Goal: Task Accomplishment & Management: Manage account settings

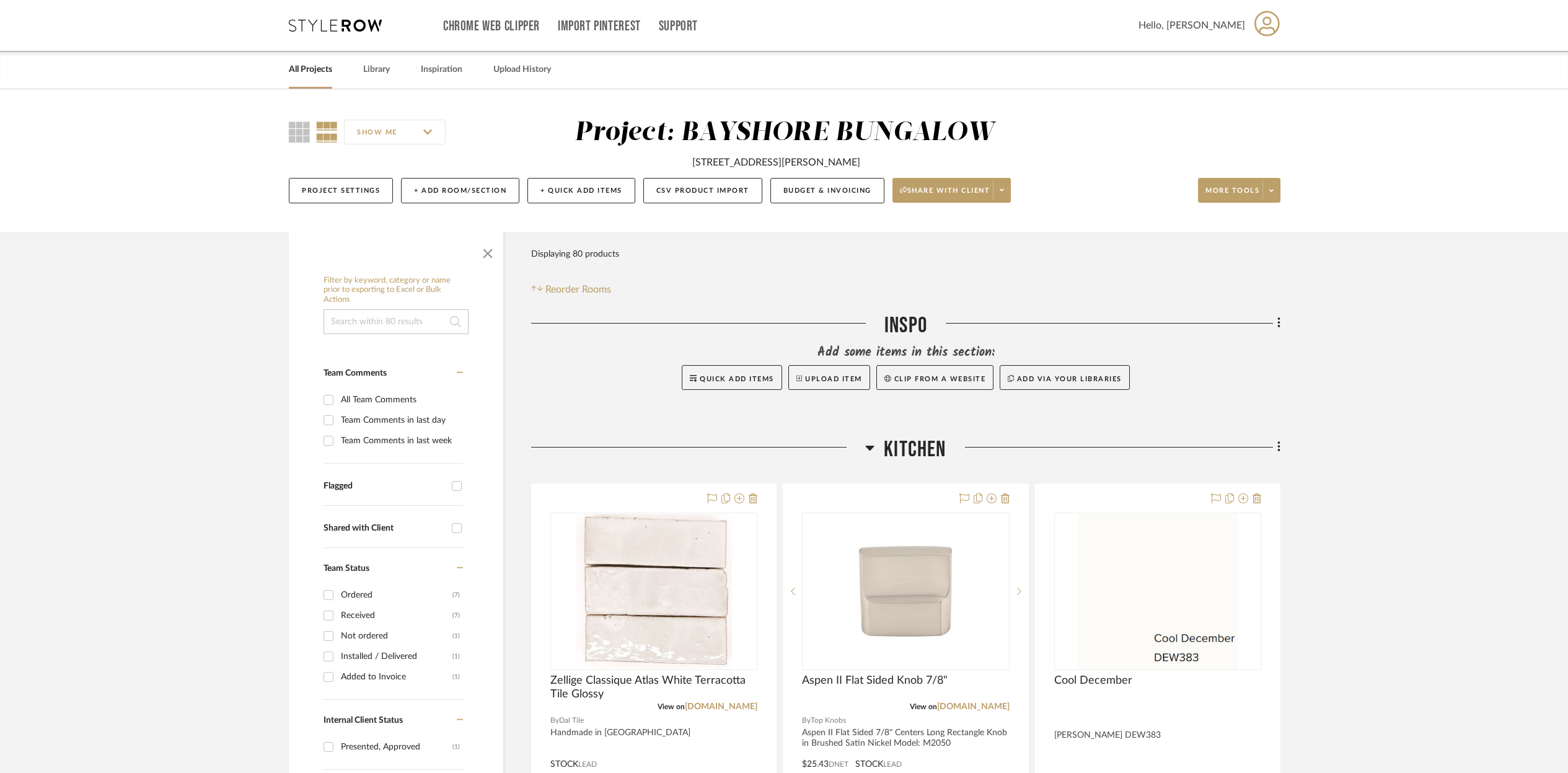
click at [321, 72] on link "All Projects" at bounding box center [310, 70] width 43 height 17
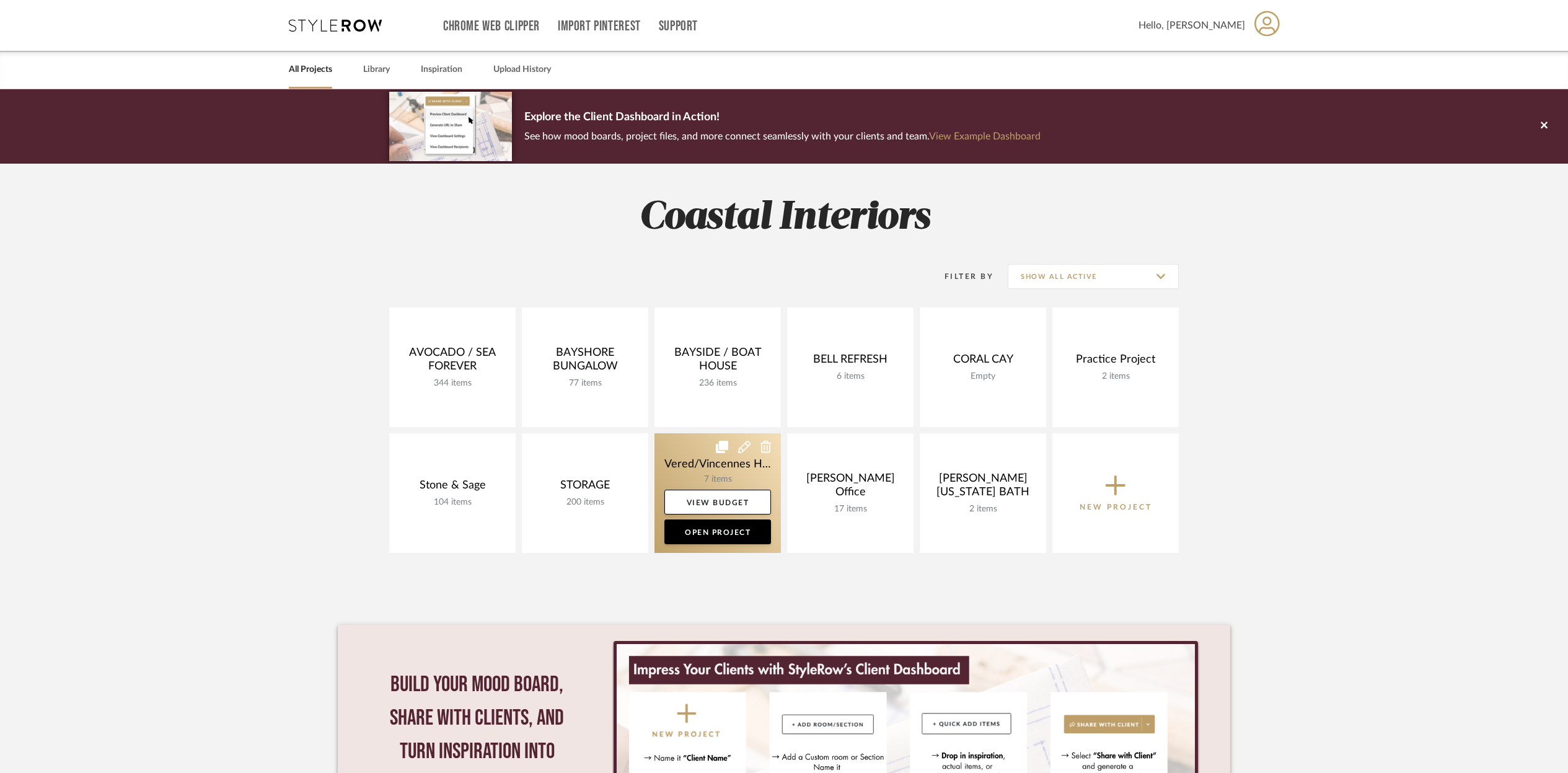
click at [720, 468] on link at bounding box center [718, 493] width 126 height 120
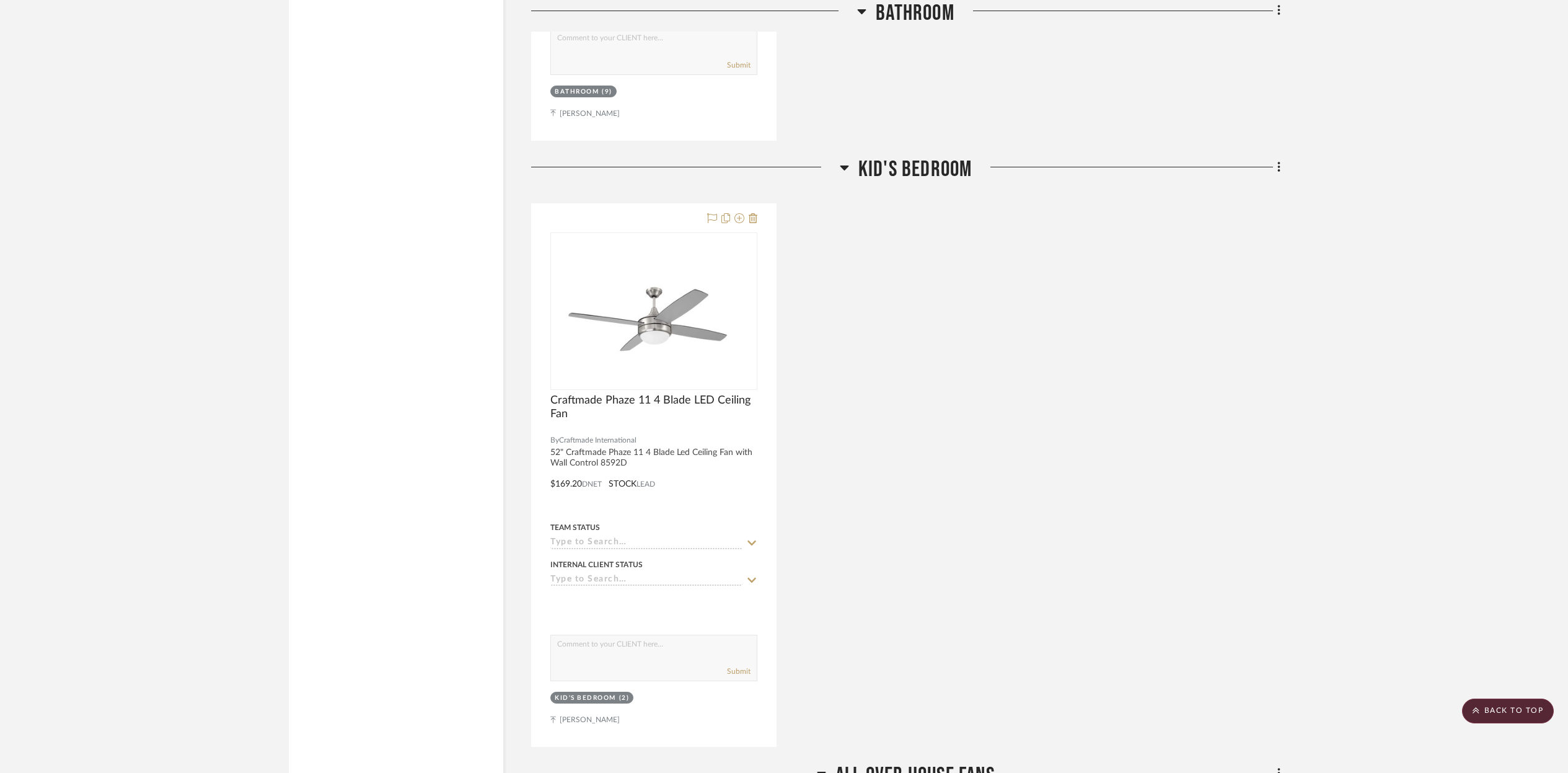
scroll to position [1895, 0]
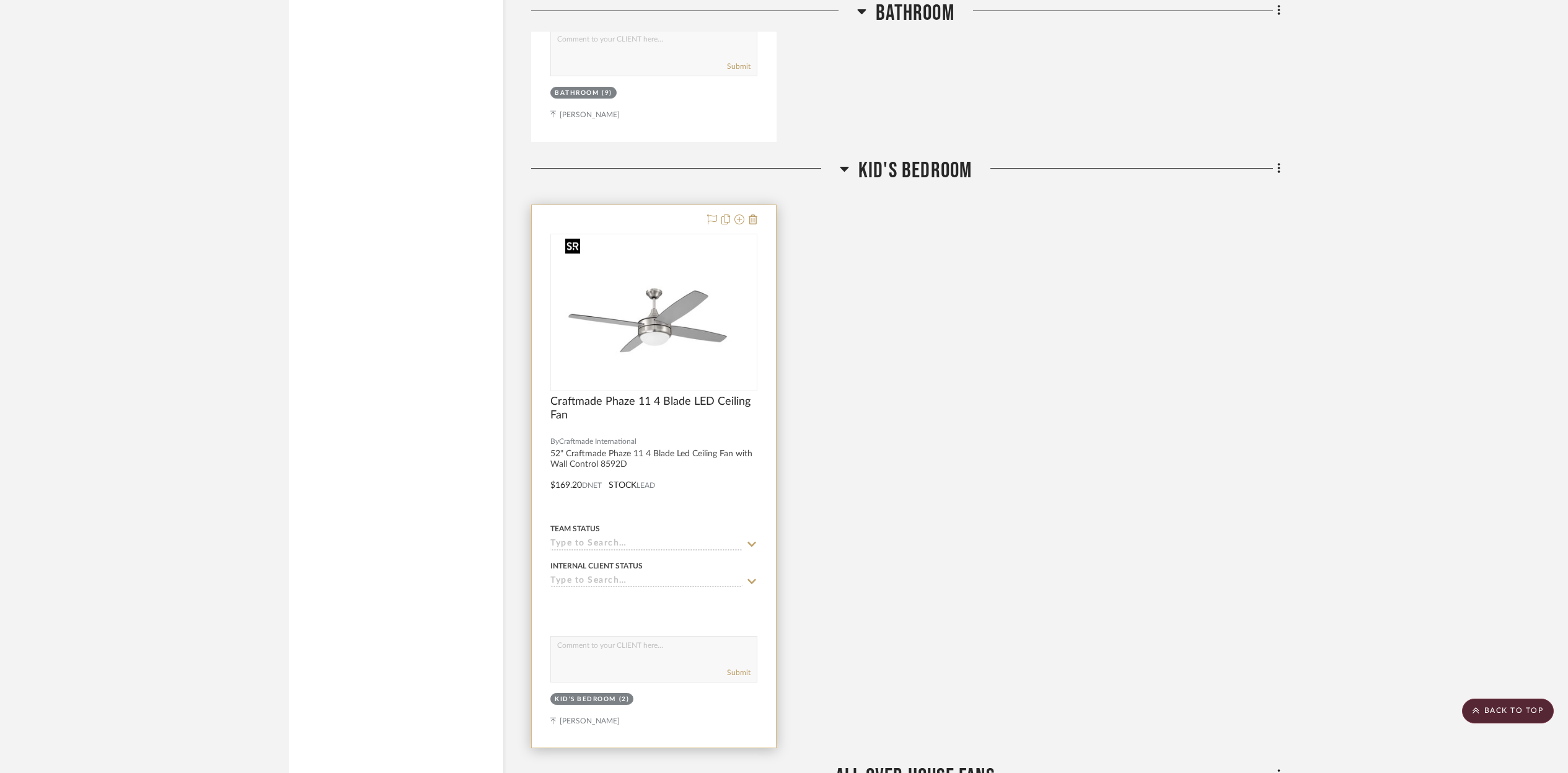
click at [0, 0] on img at bounding box center [0, 0] width 0 height 0
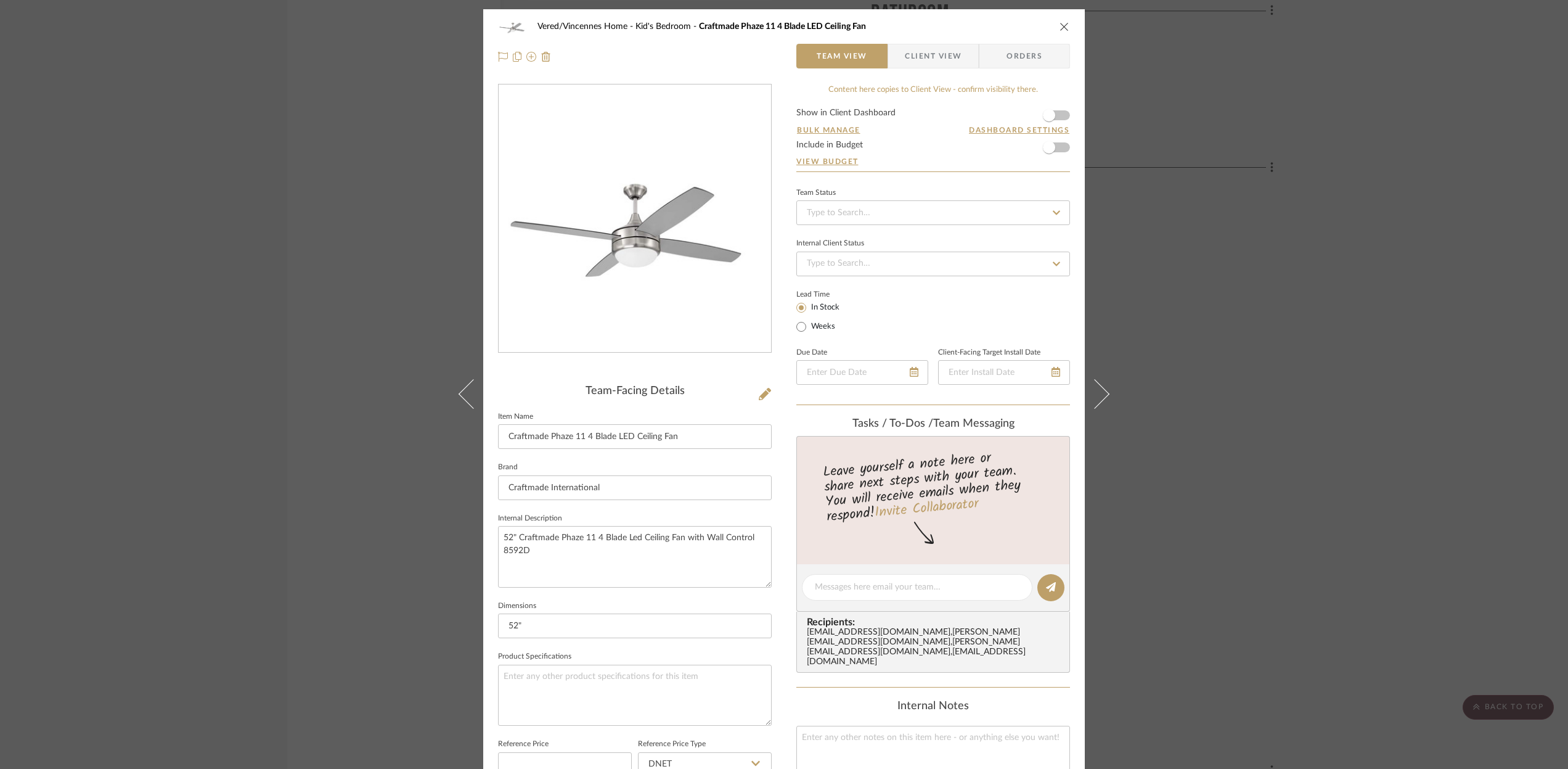
click at [1051, 208] on icon at bounding box center [1056, 212] width 11 height 8
click at [843, 276] on div "Ordered" at bounding box center [929, 277] width 273 height 31
type input "[DATE]"
type input "Ordered"
type input "[DATE]"
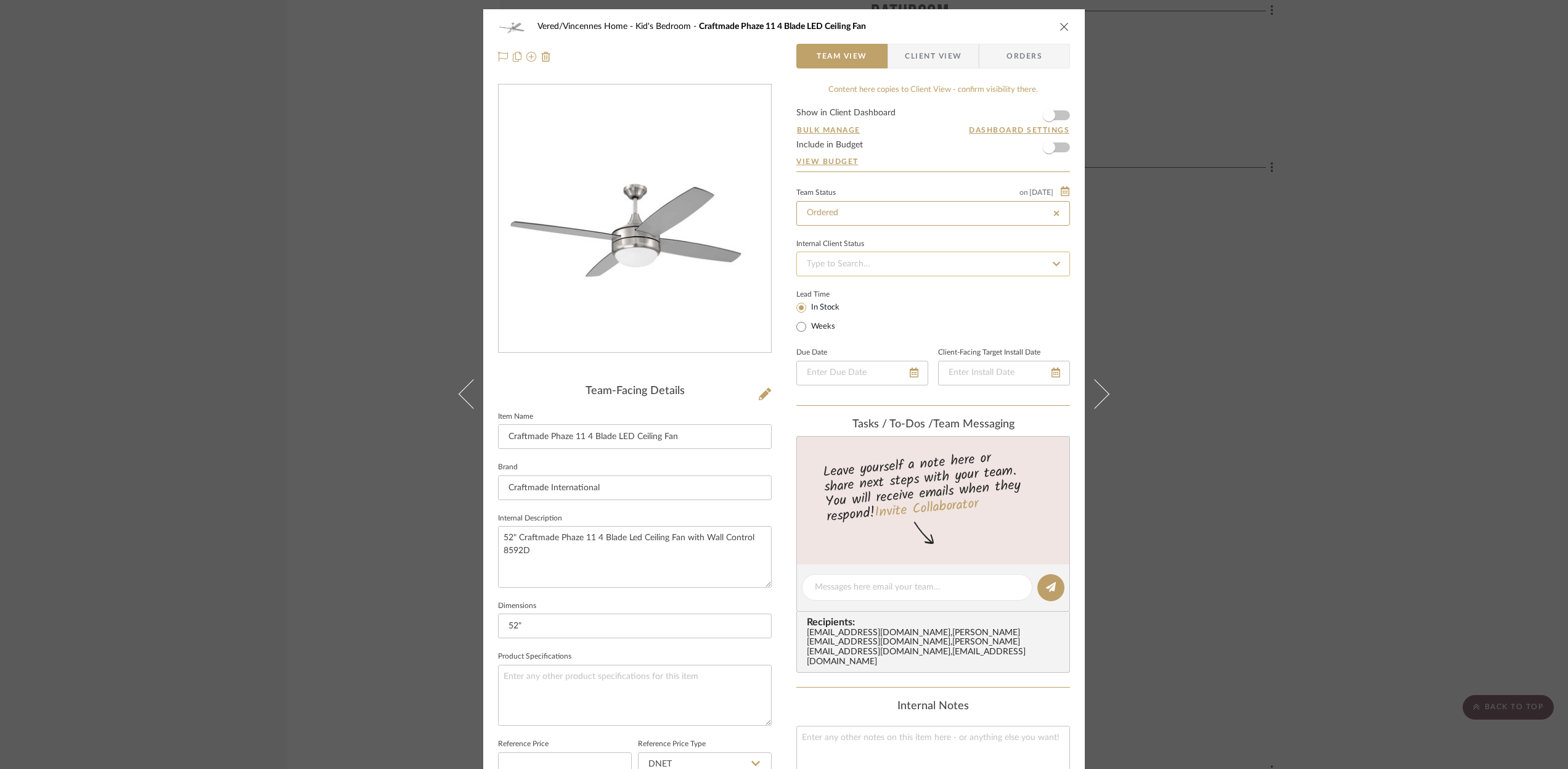
type input "Ordered"
click at [1055, 266] on icon at bounding box center [1056, 263] width 11 height 8
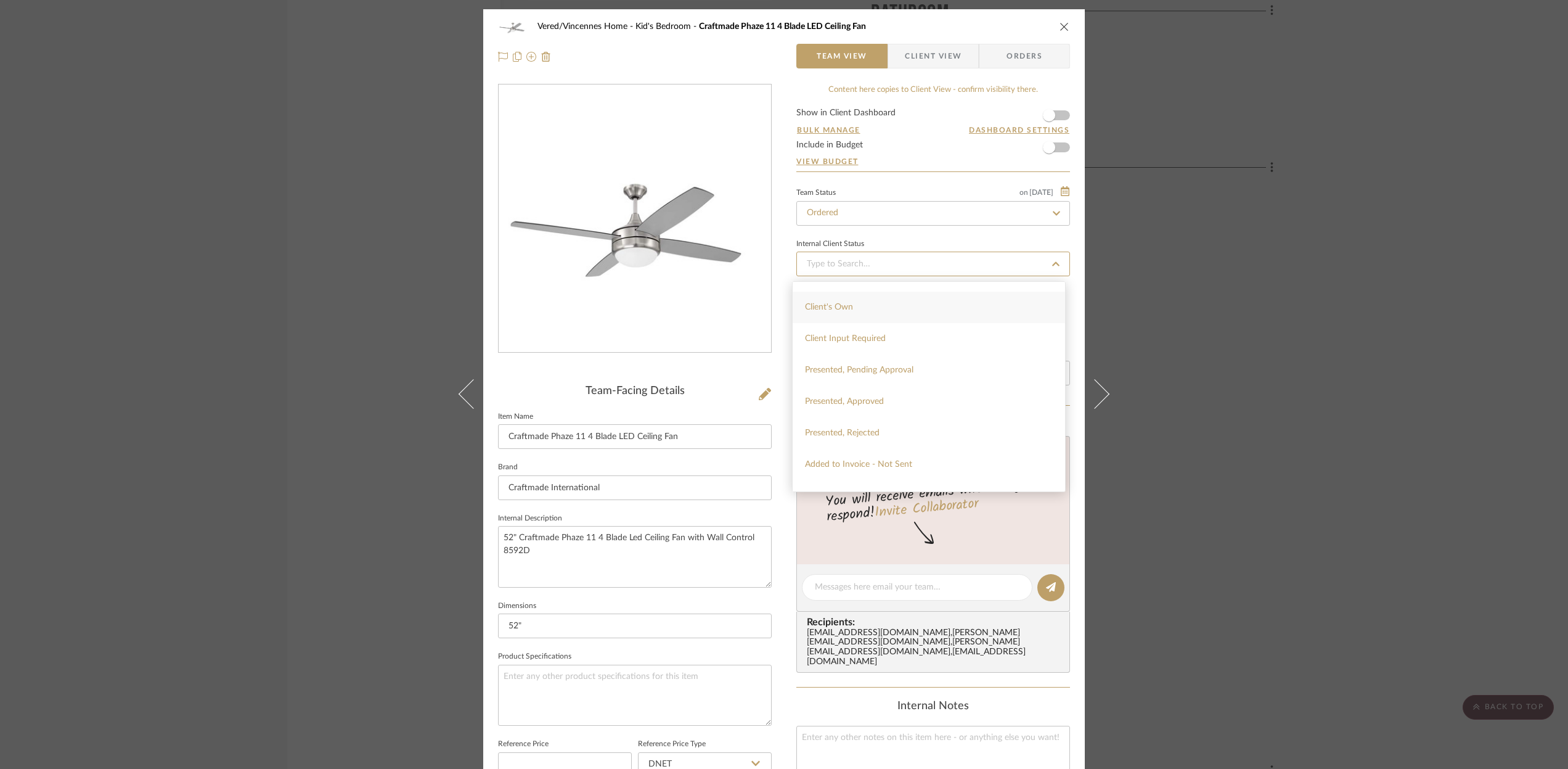
scroll to position [55, 0]
click at [894, 394] on div "Presented, Approved" at bounding box center [929, 400] width 273 height 31
type input "[DATE]"
type input "Presented, Approved"
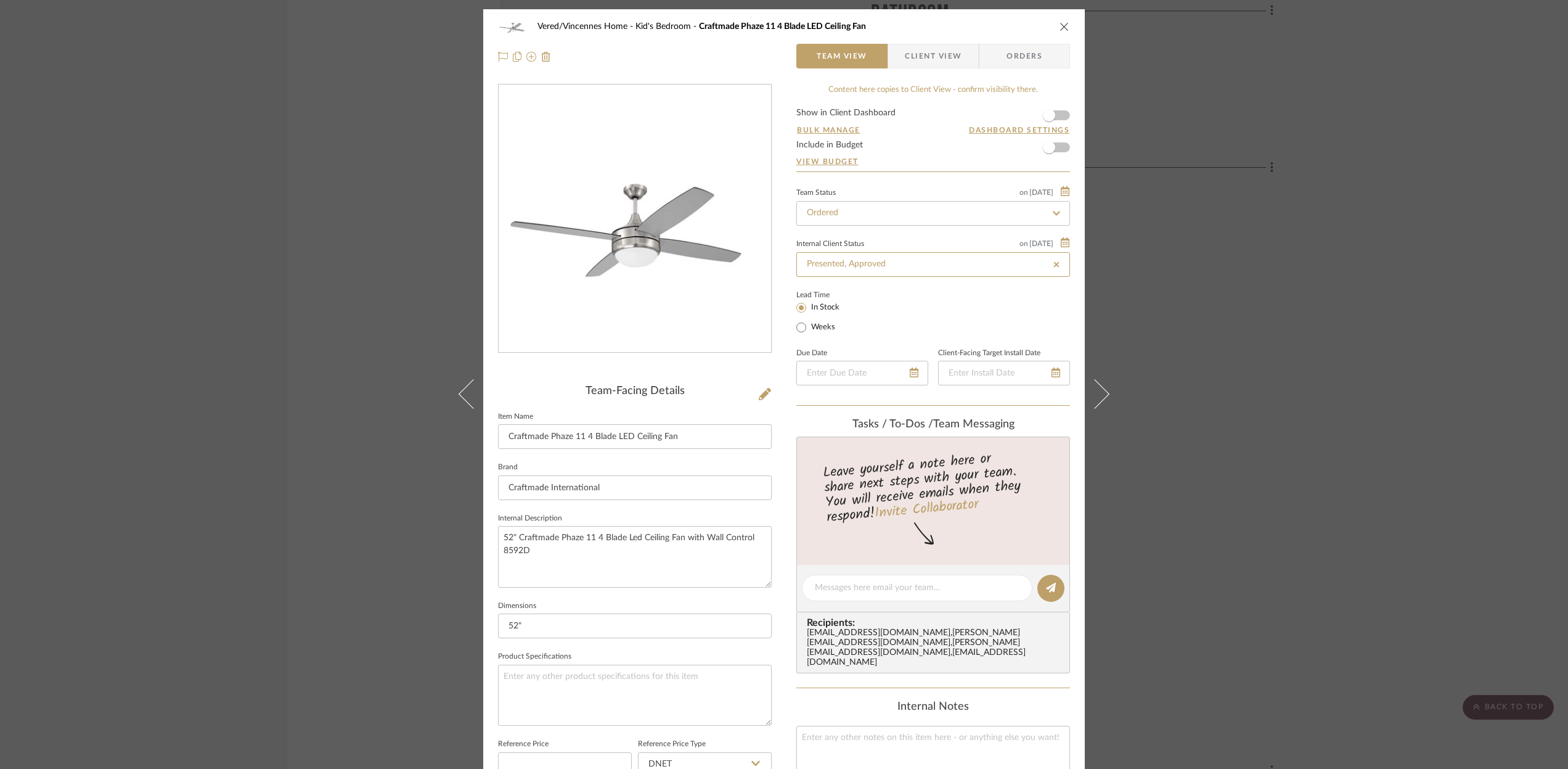
type input "[DATE]"
type input "Presented, Approved"
click at [910, 375] on icon at bounding box center [914, 372] width 8 height 10
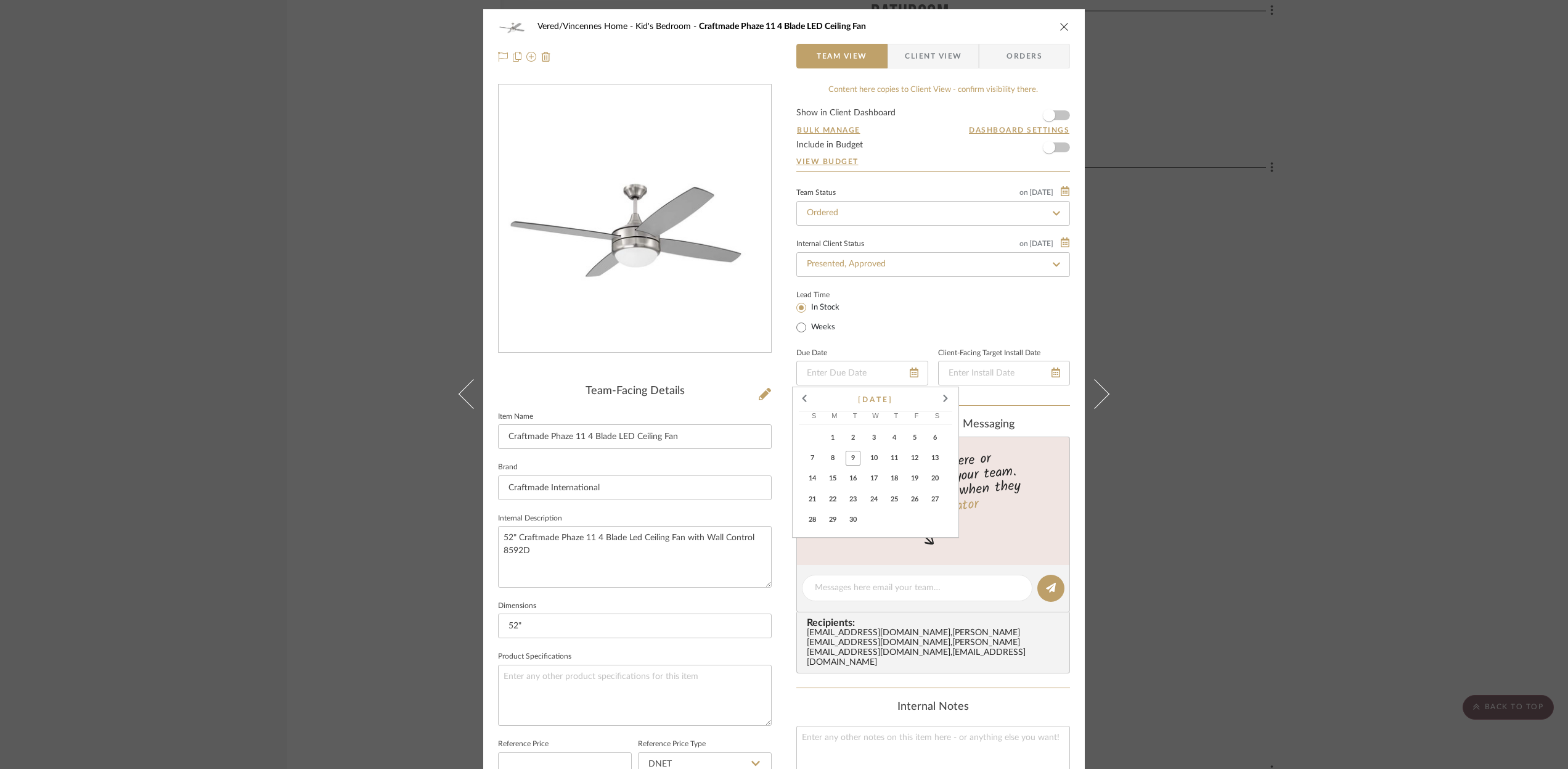
click at [873, 460] on span "10" at bounding box center [874, 458] width 15 height 15
type input "[DATE]"
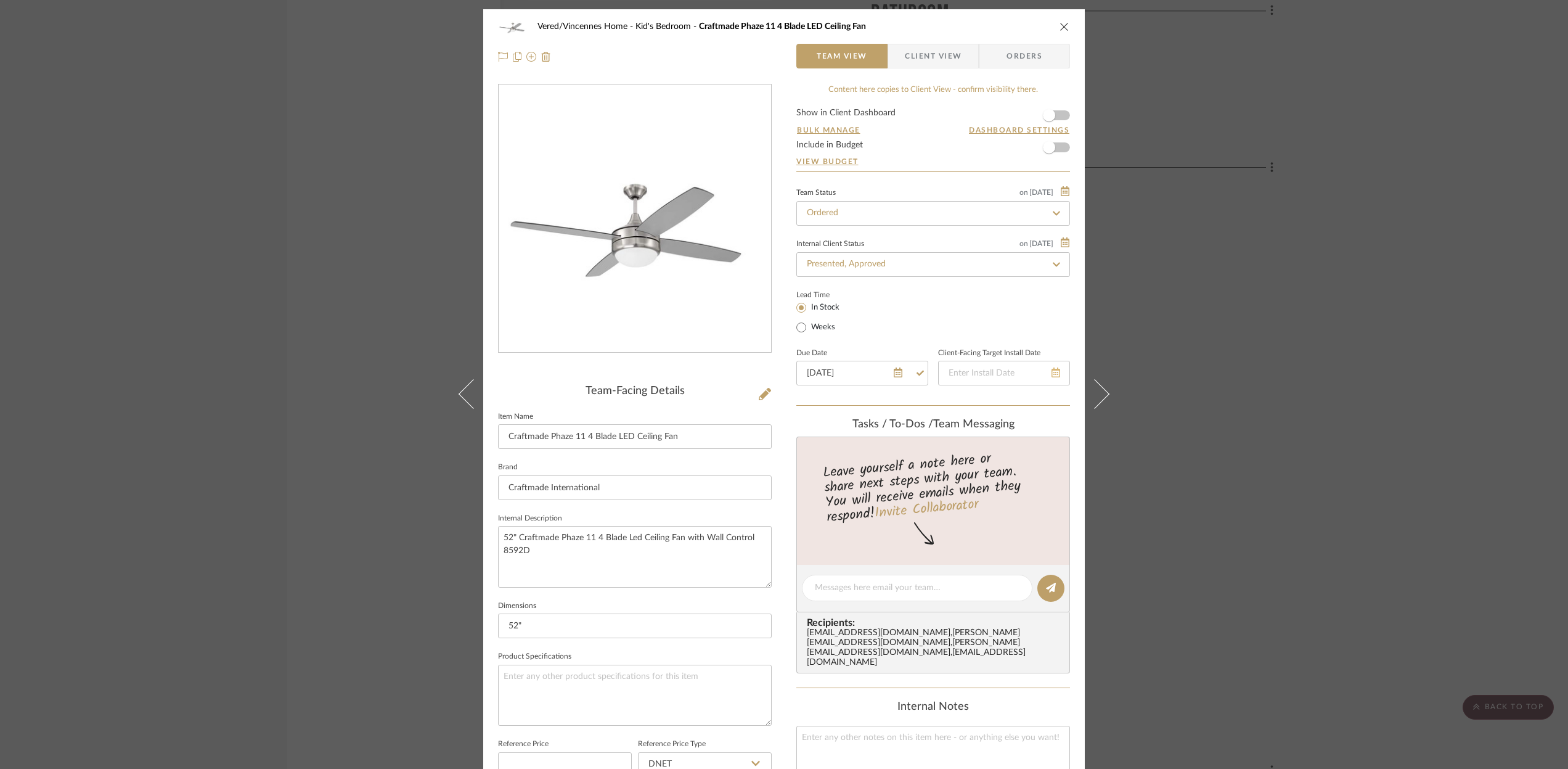
click at [1051, 377] on icon at bounding box center [1055, 372] width 8 height 10
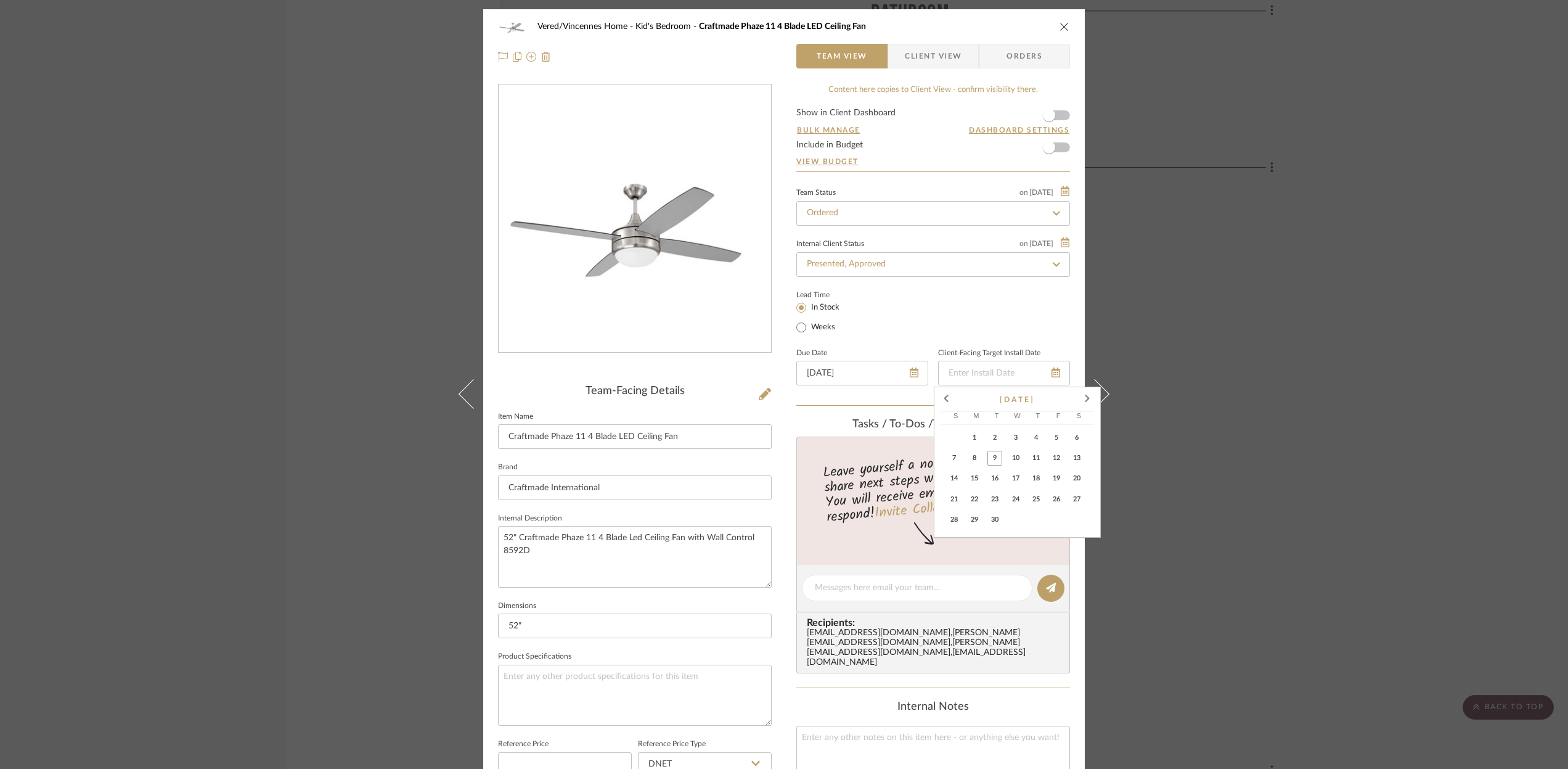
click at [1038, 459] on span "11" at bounding box center [1036, 458] width 15 height 15
type input "[DATE]"
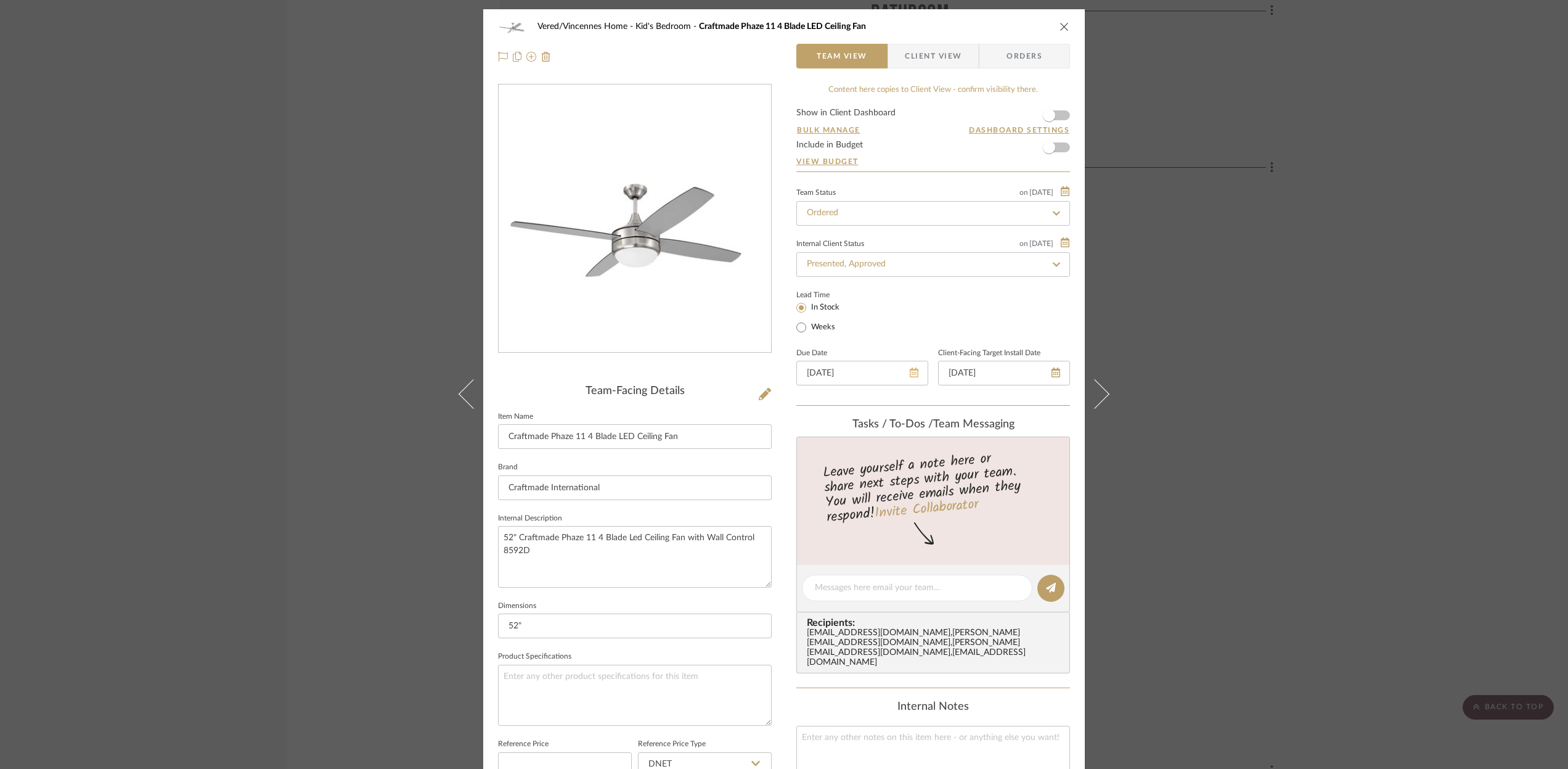
click at [910, 376] on icon at bounding box center [914, 372] width 8 height 10
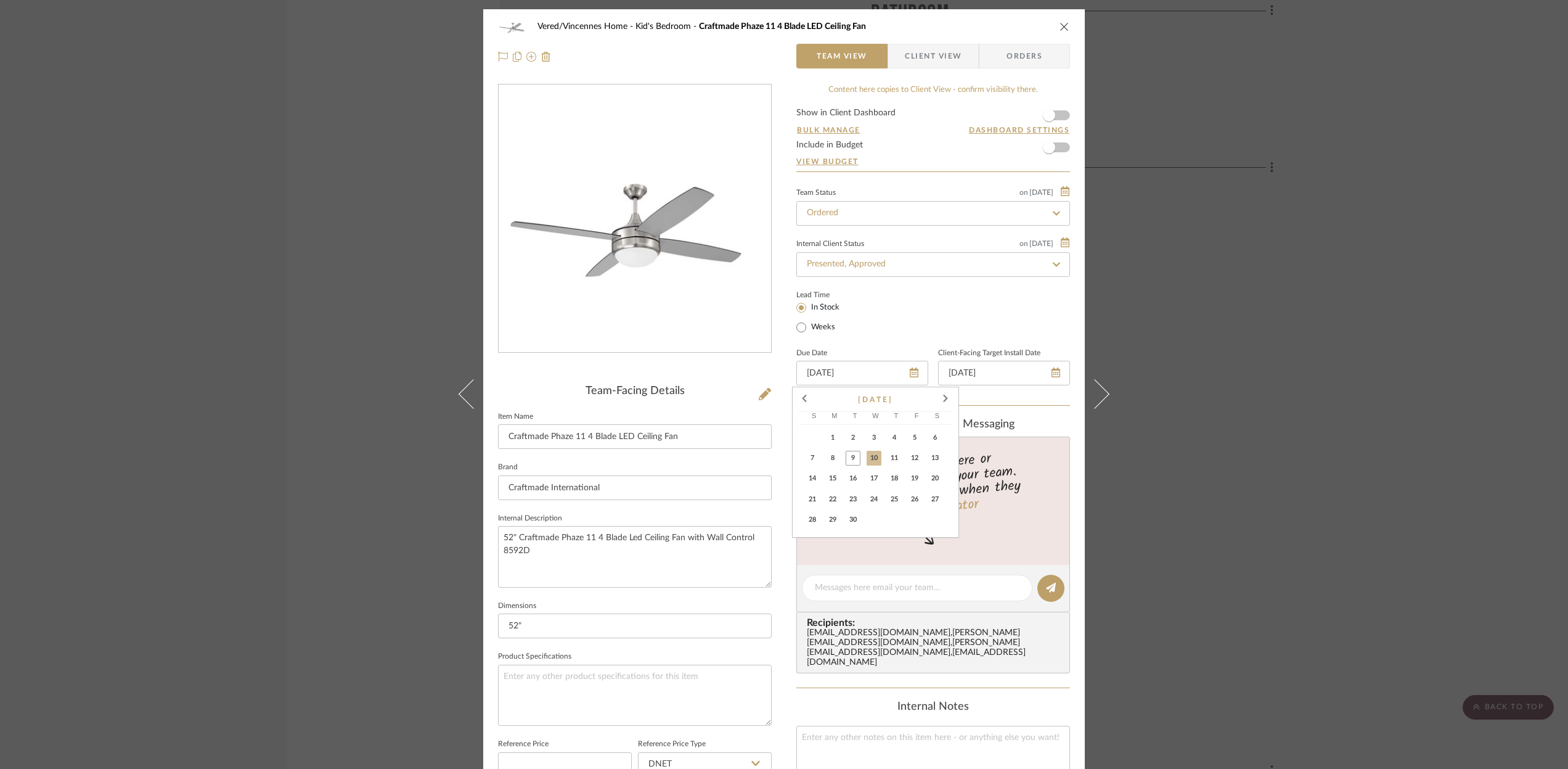
click at [891, 461] on span "11" at bounding box center [894, 458] width 15 height 15
type input "[DATE]"
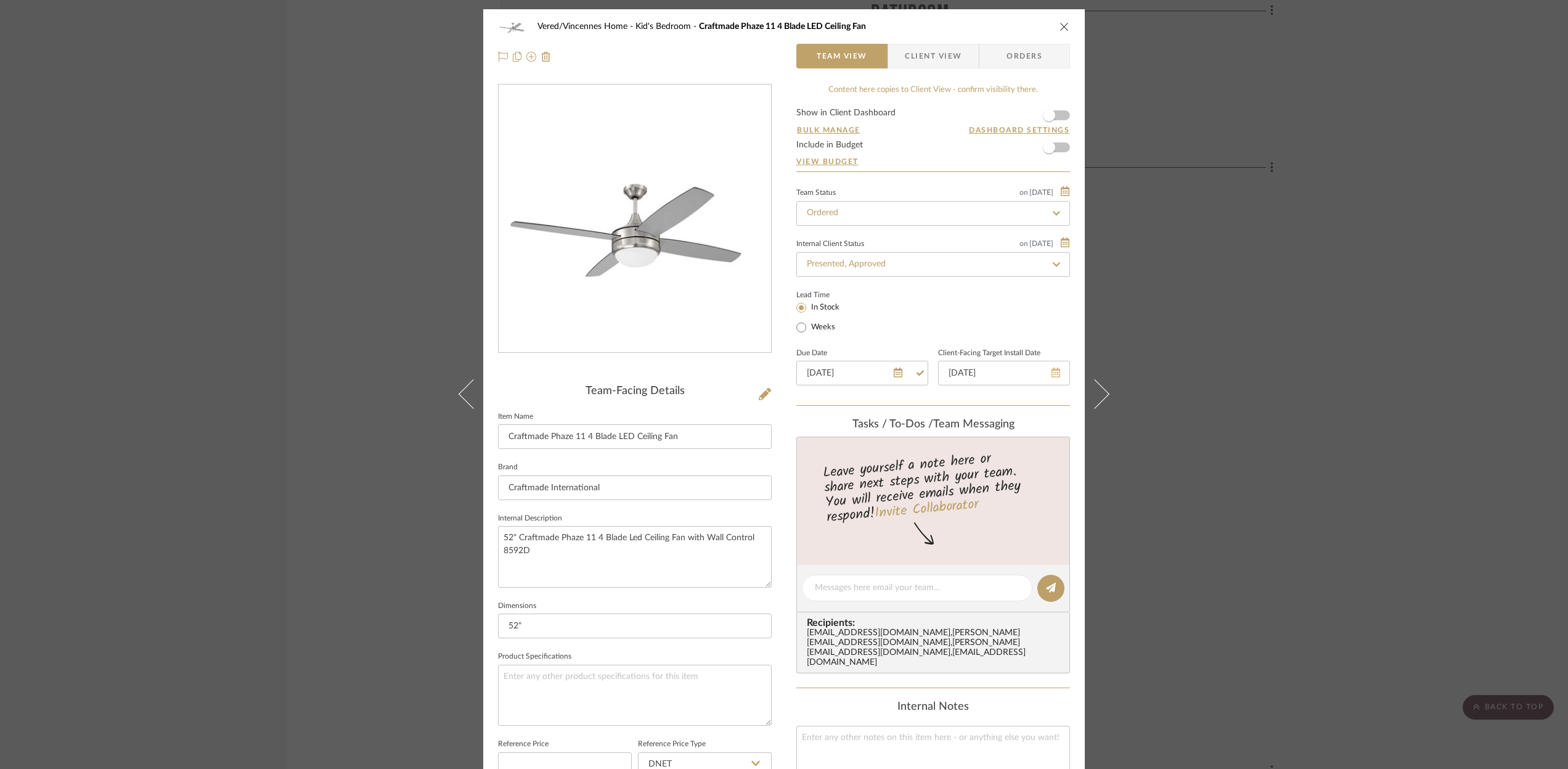
click at [1051, 373] on icon at bounding box center [1055, 372] width 8 height 10
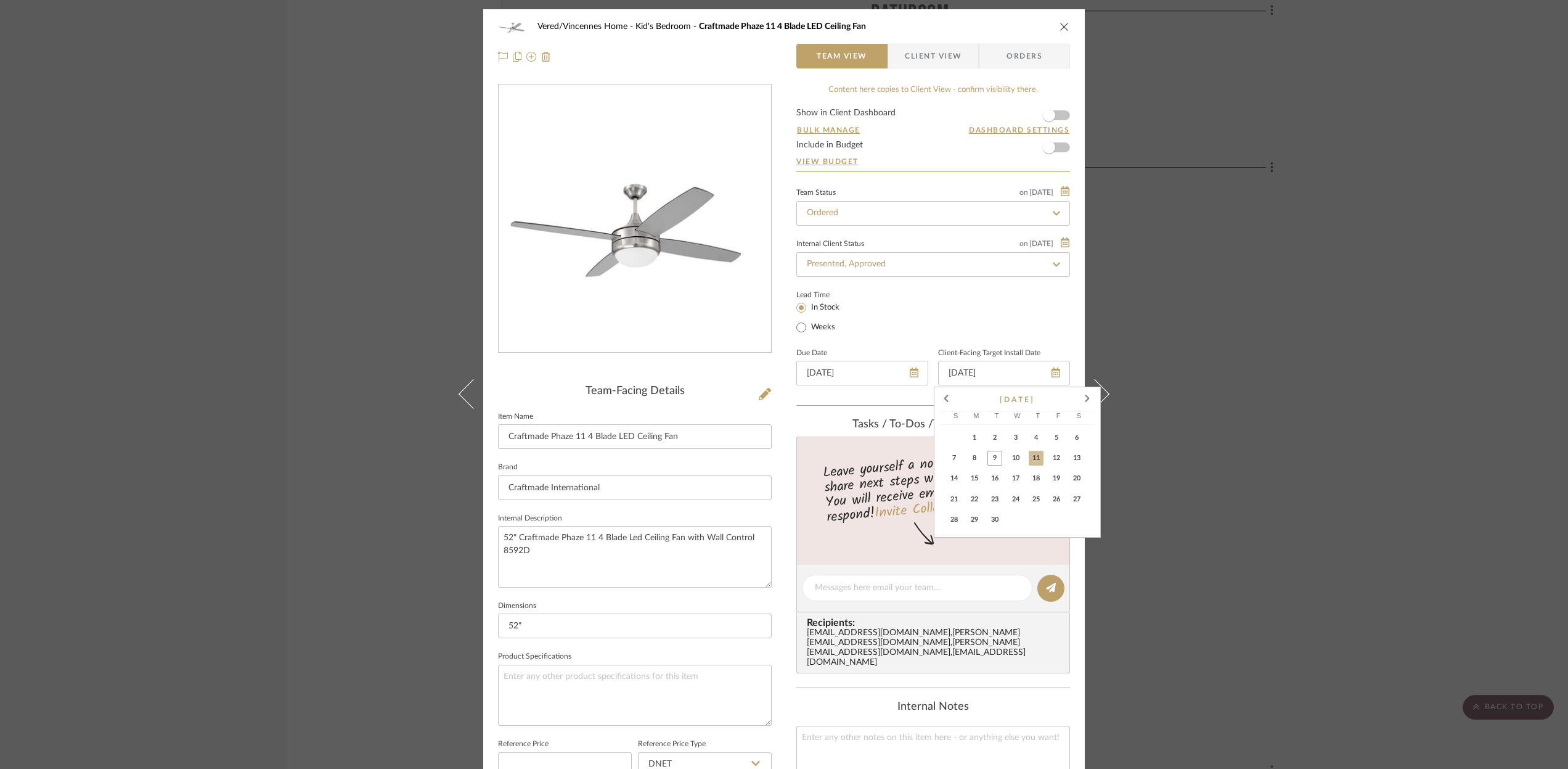
click at [990, 480] on span "16" at bounding box center [994, 478] width 15 height 15
type input "[DATE]"
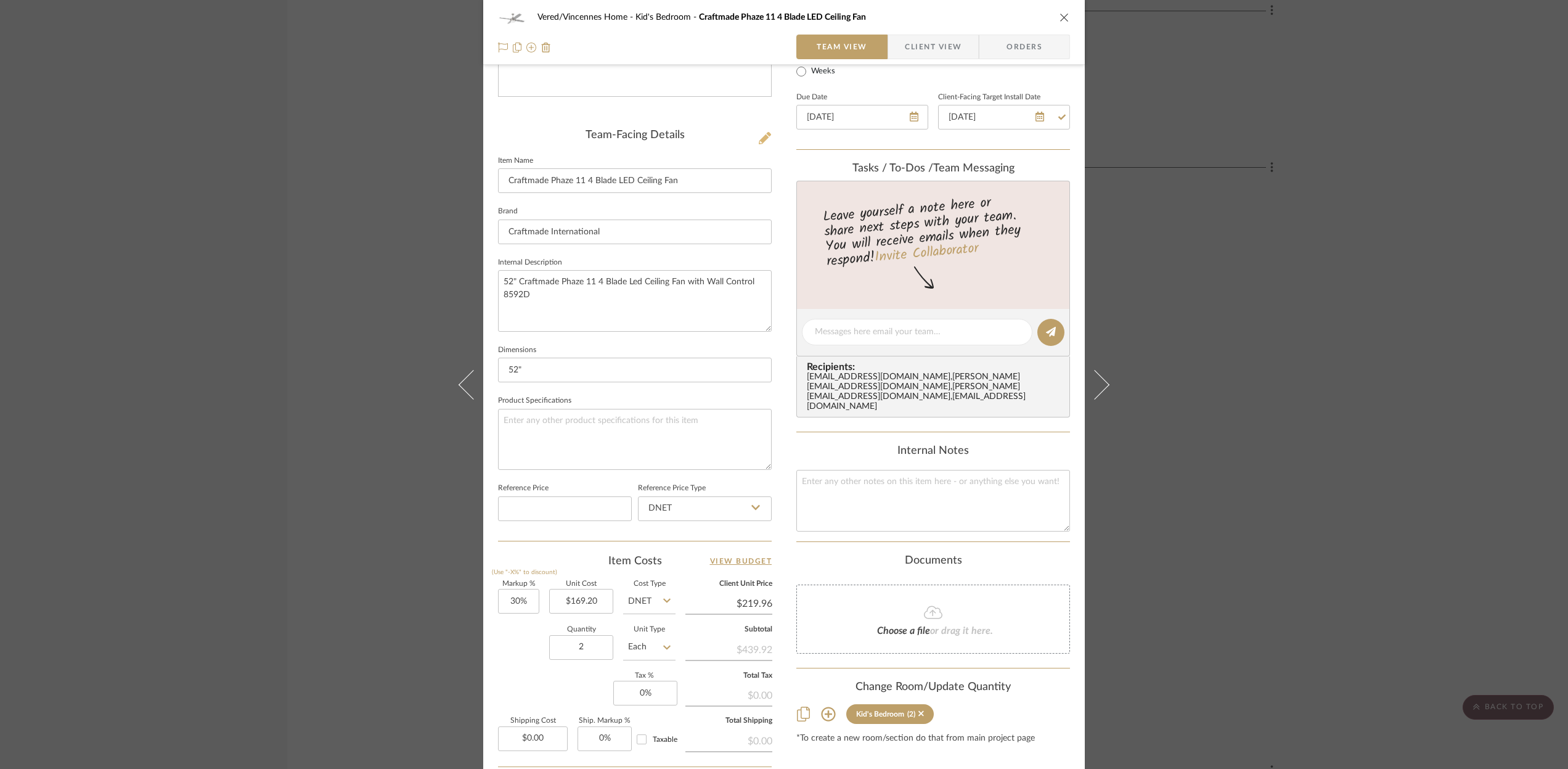
scroll to position [375, 0]
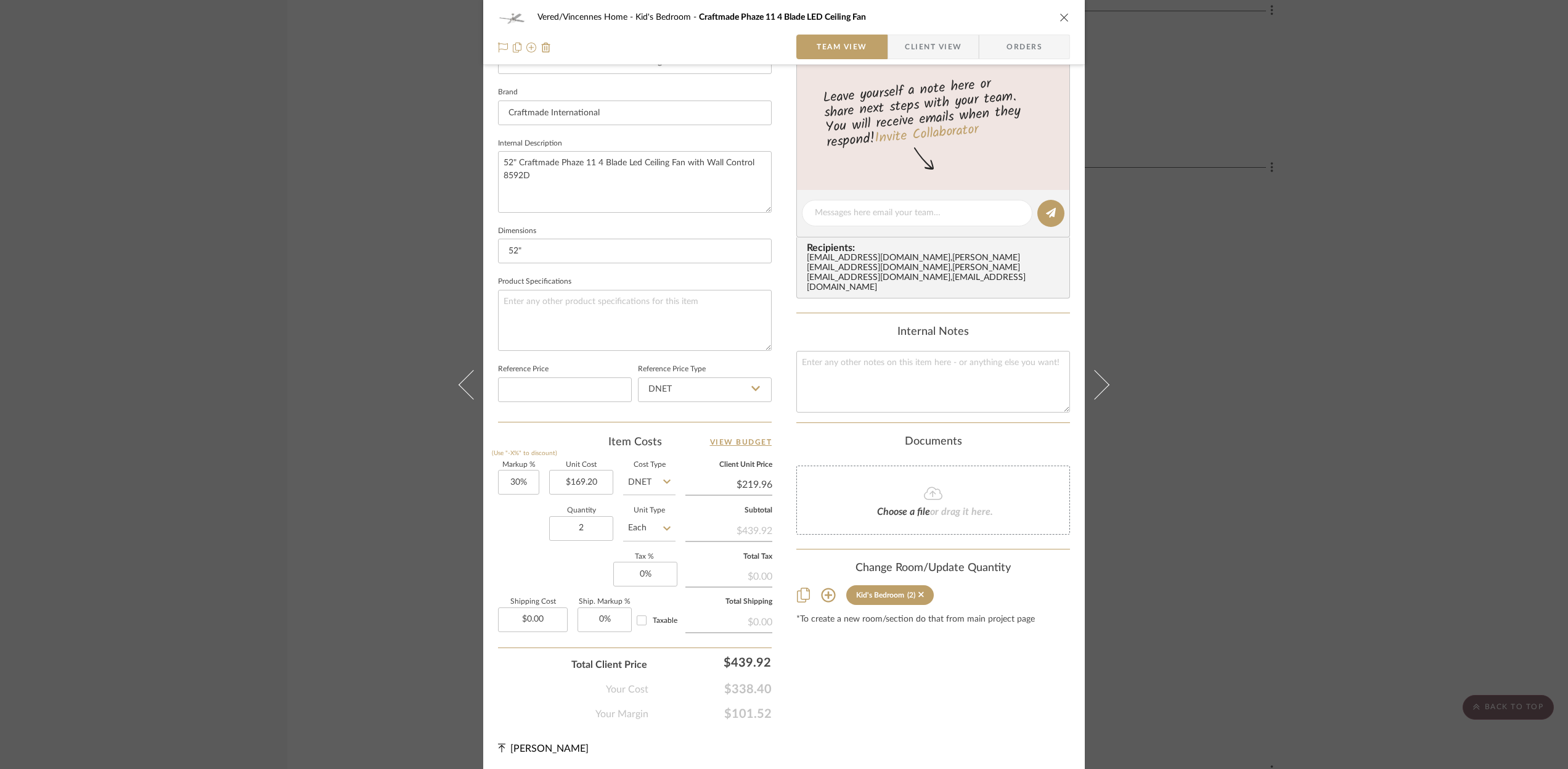
click at [1061, 17] on icon "close" at bounding box center [1064, 17] width 10 height 10
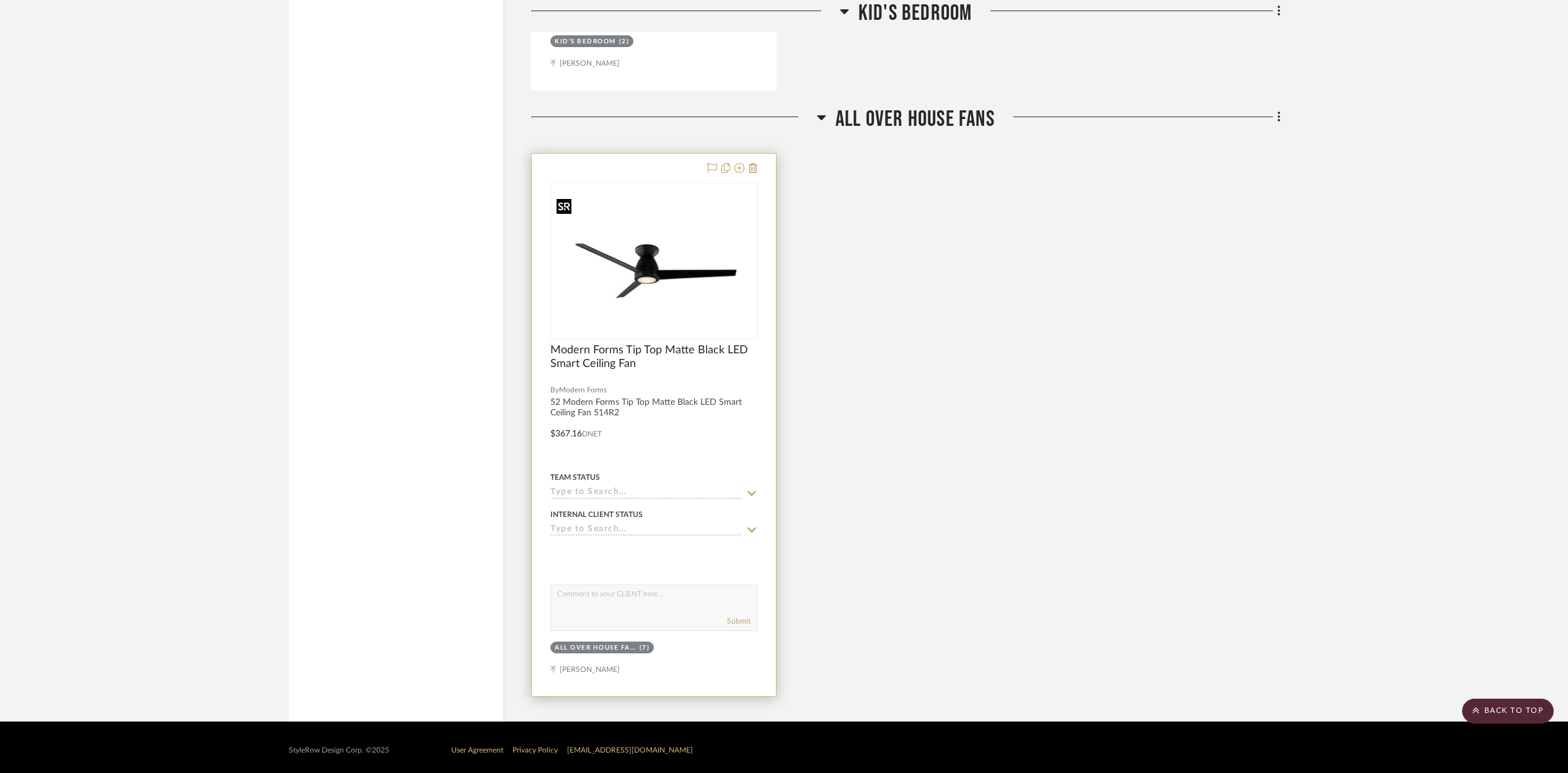
scroll to position [2551, 0]
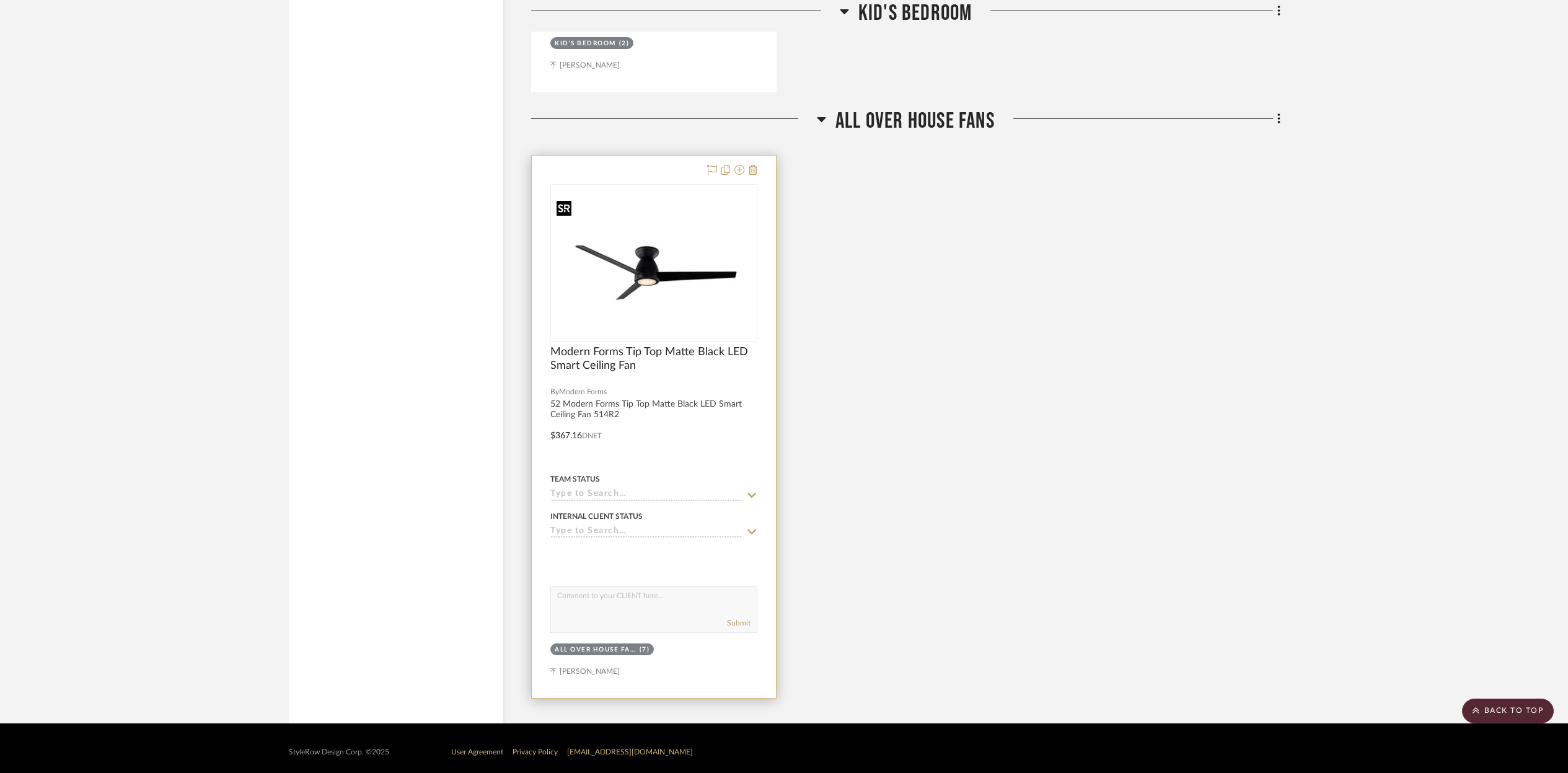
click at [713, 304] on img "0" at bounding box center [654, 263] width 205 height 130
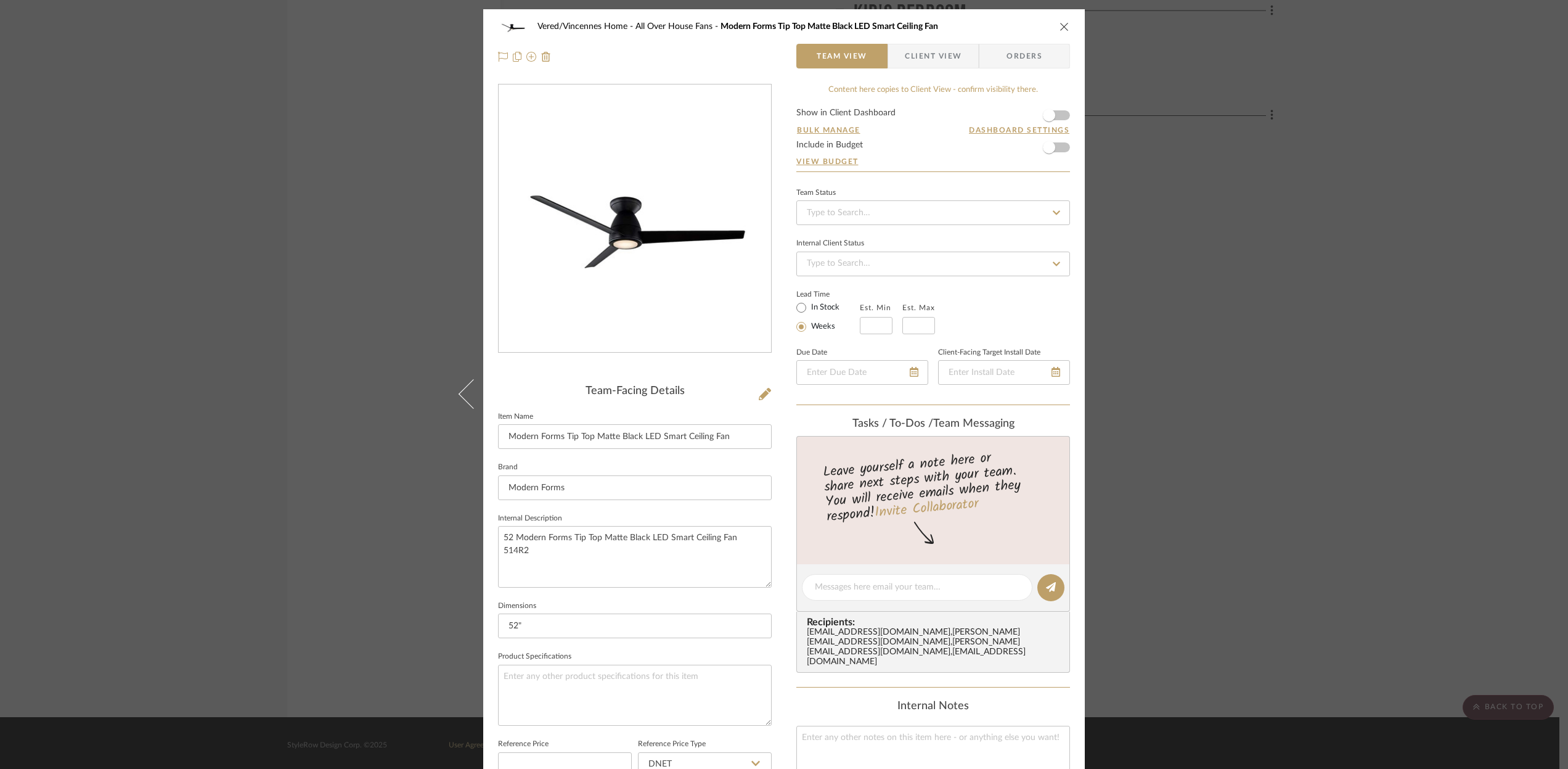
click at [1051, 211] on icon at bounding box center [1056, 212] width 11 height 8
click at [833, 274] on span "Ordered" at bounding box center [820, 277] width 31 height 8
type input "[DATE]"
type input "Ordered"
type input "[DATE]"
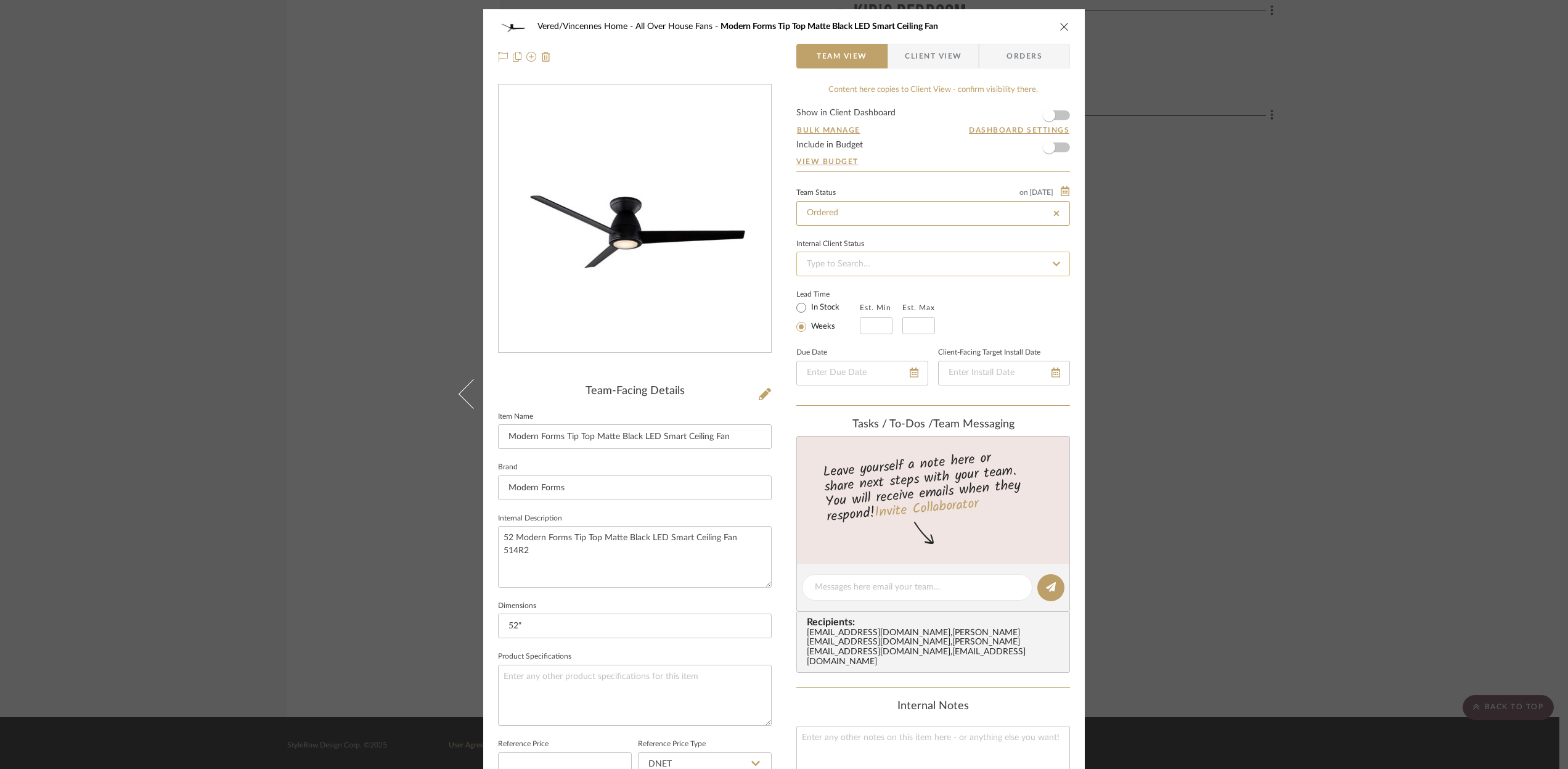
type input "Ordered"
click at [1051, 264] on icon at bounding box center [1056, 263] width 11 height 8
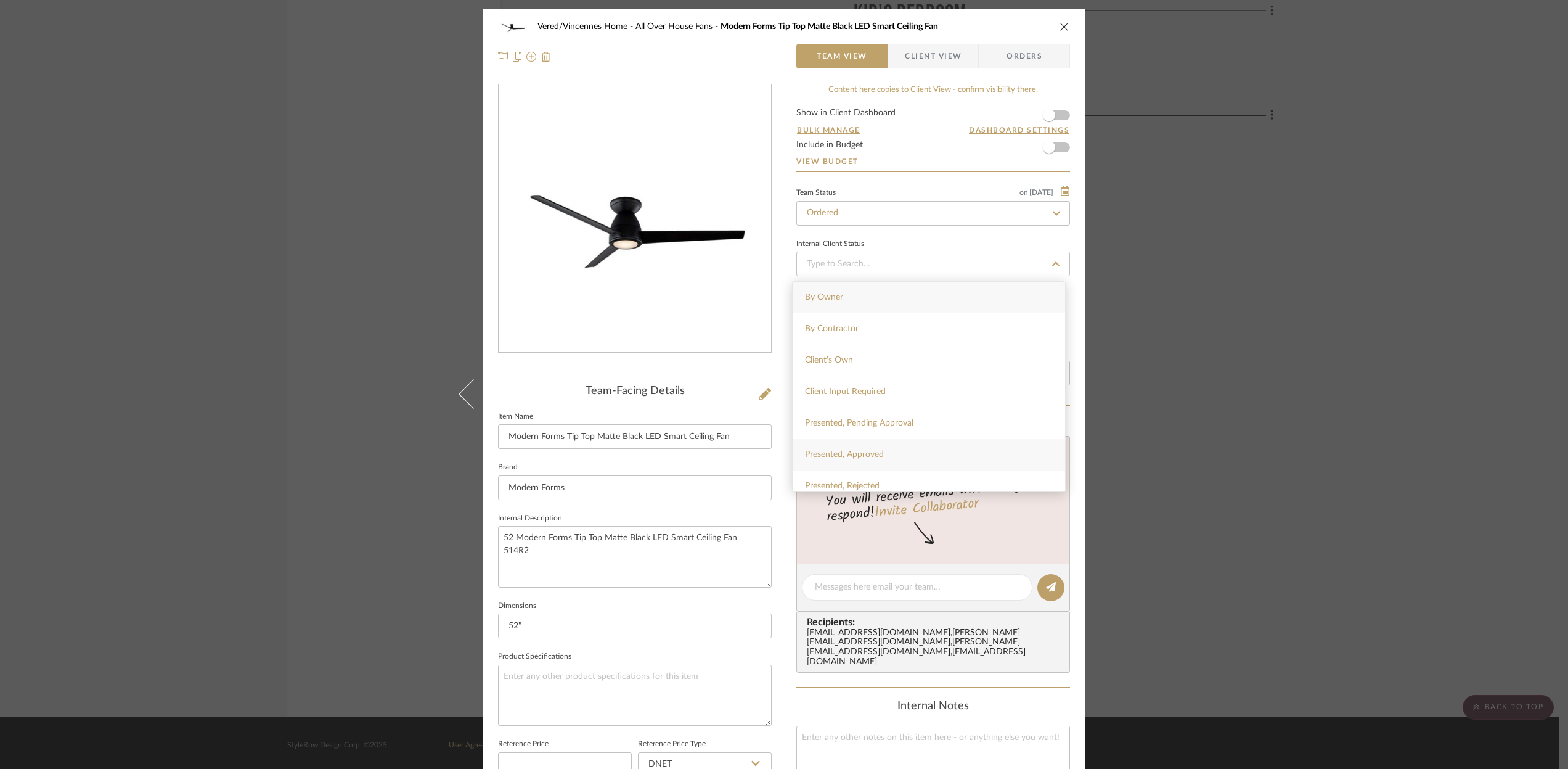
click at [818, 450] on span "Presented, Approved" at bounding box center [844, 454] width 79 height 8
type input "[DATE]"
type input "Presented, Approved"
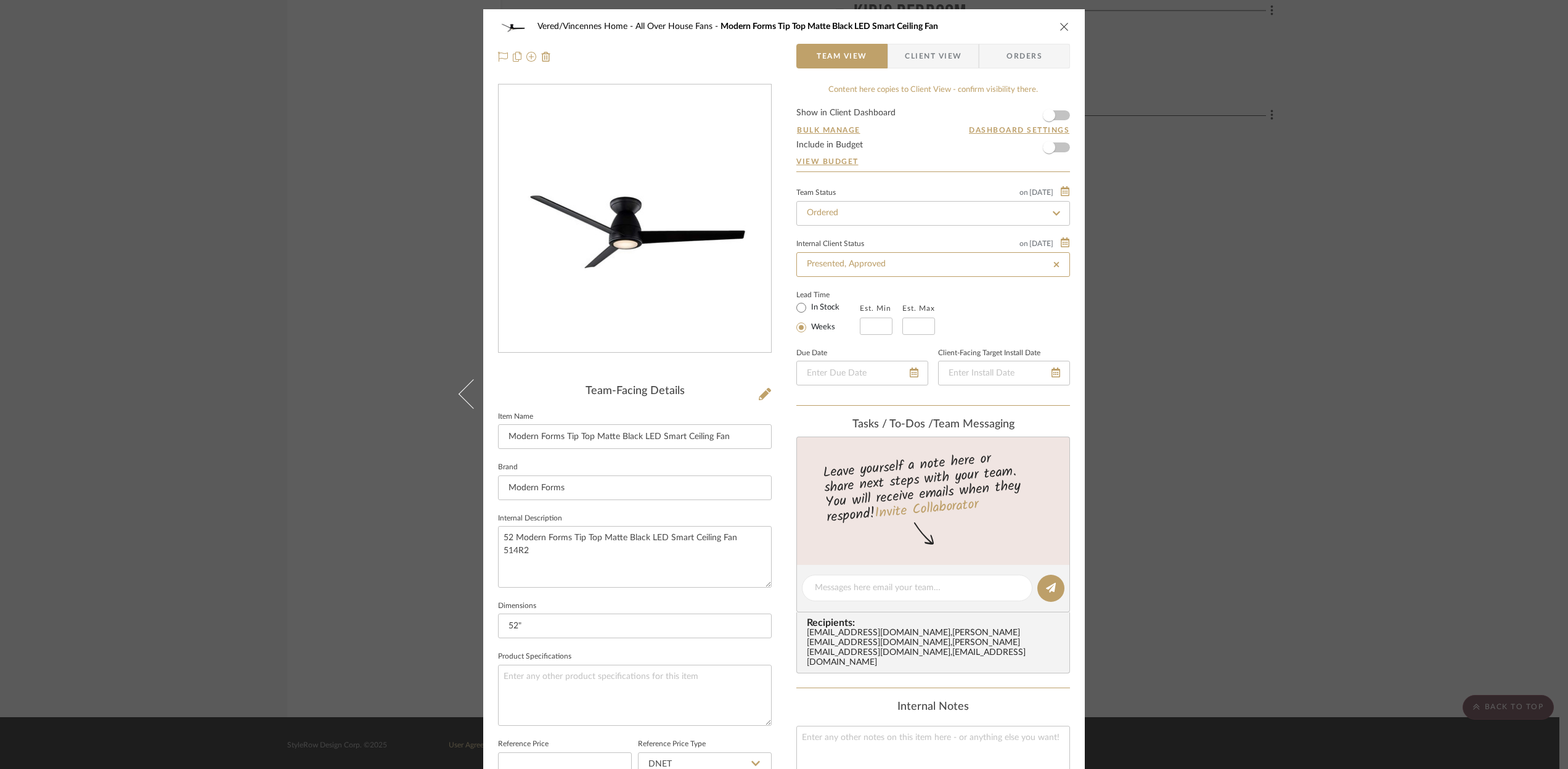
type input "[DATE]"
type input "Presented, Approved"
click at [912, 375] on div at bounding box center [862, 373] width 132 height 25
click at [894, 373] on icon at bounding box center [898, 372] width 8 height 10
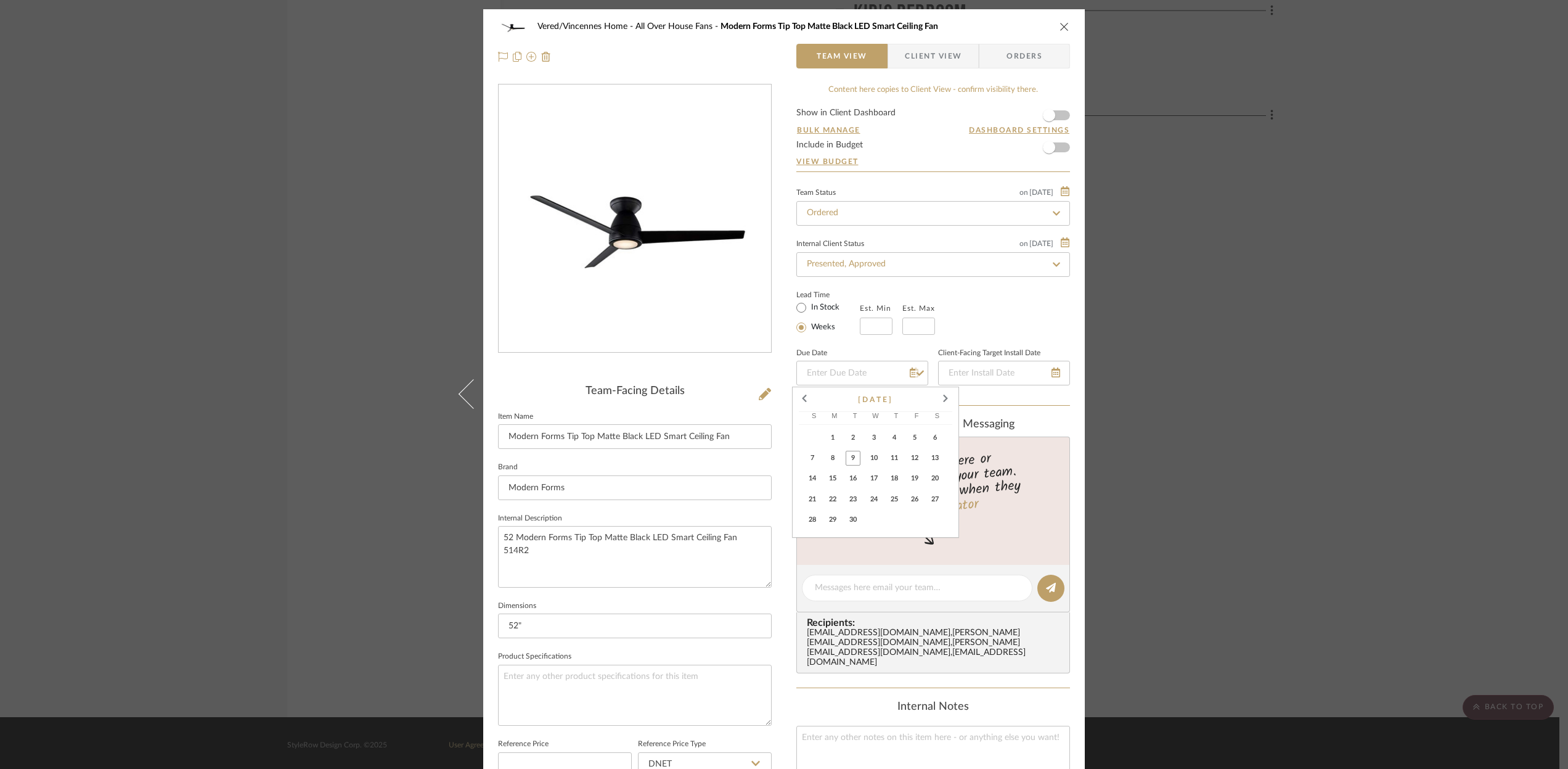
click at [895, 459] on span "11" at bounding box center [894, 458] width 15 height 15
type input "[DATE]"
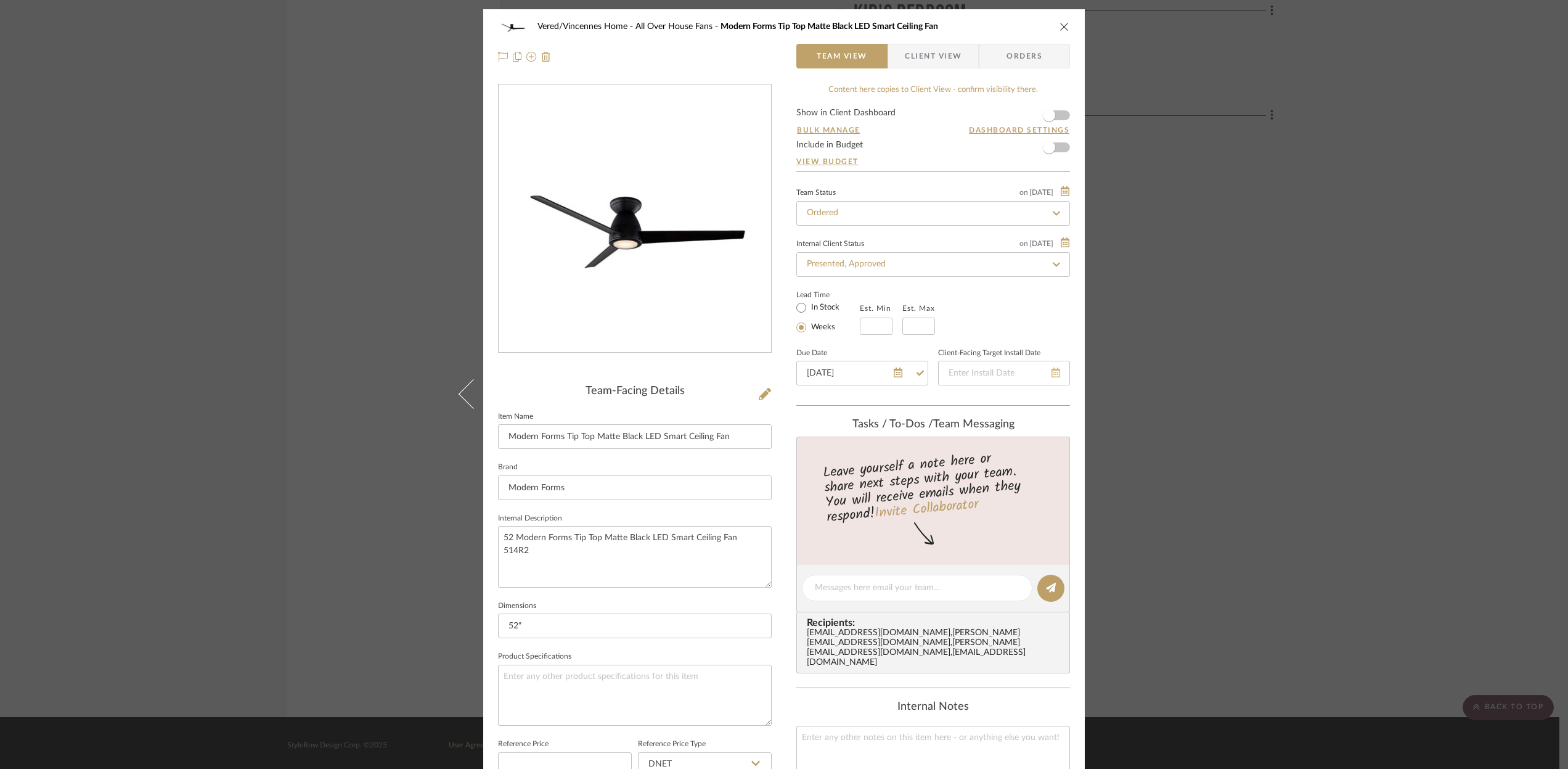
click at [1051, 374] on icon at bounding box center [1055, 372] width 8 height 10
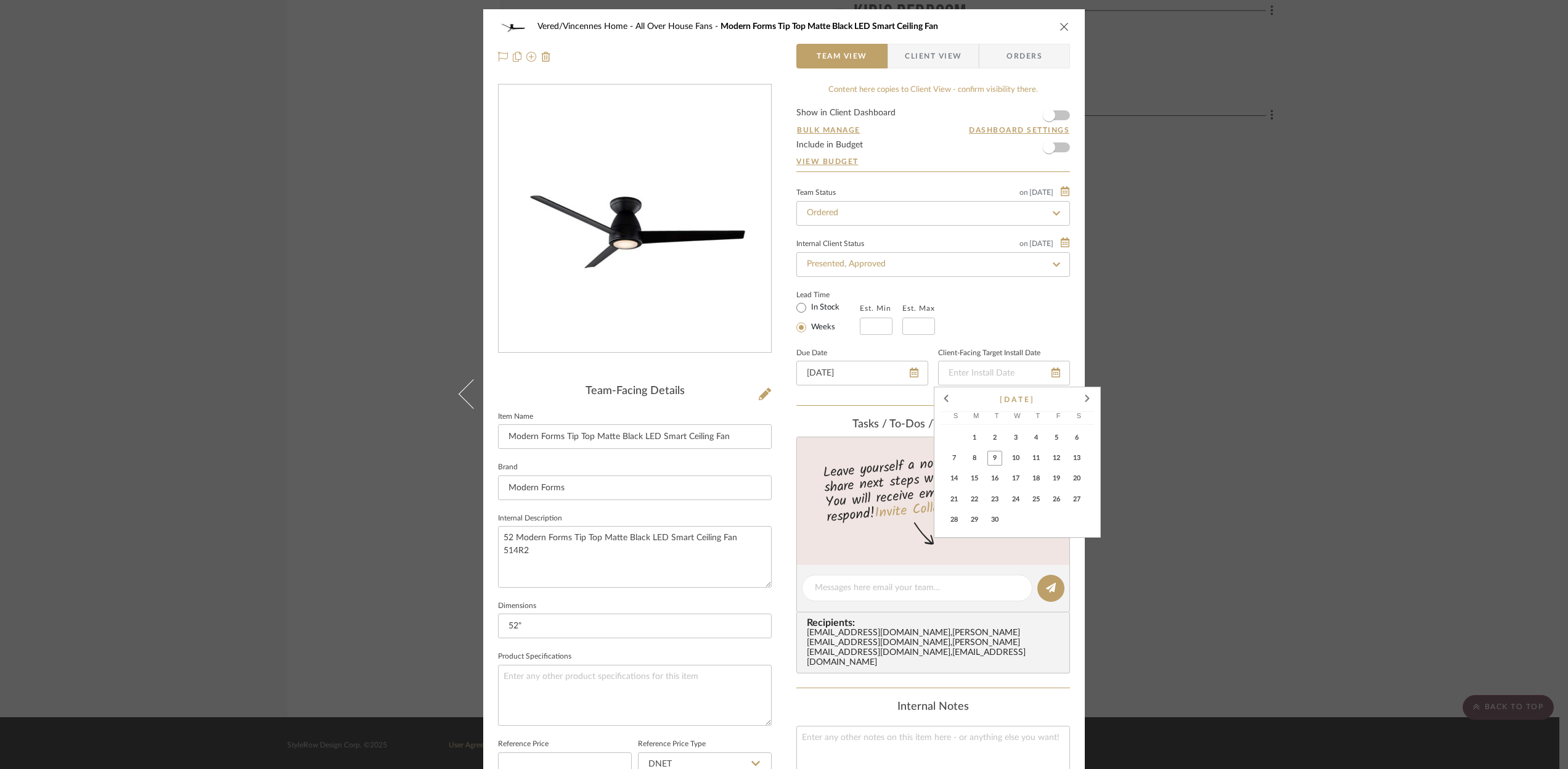
click at [992, 473] on span "16" at bounding box center [994, 478] width 15 height 15
type input "[DATE]"
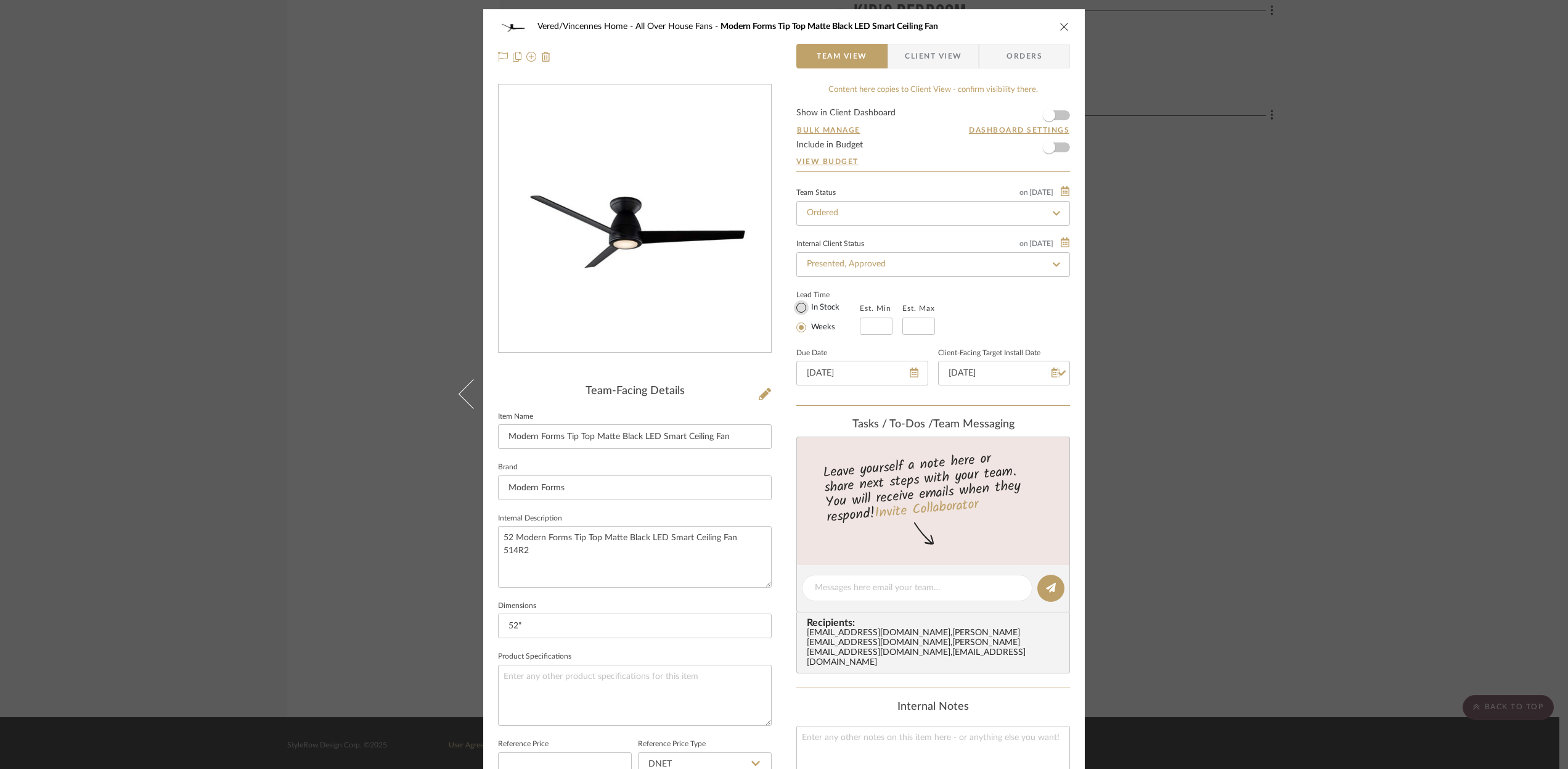
click at [796, 307] on input "In Stock" at bounding box center [801, 307] width 15 height 15
radio input "true"
click at [1060, 26] on icon "close" at bounding box center [1064, 26] width 10 height 10
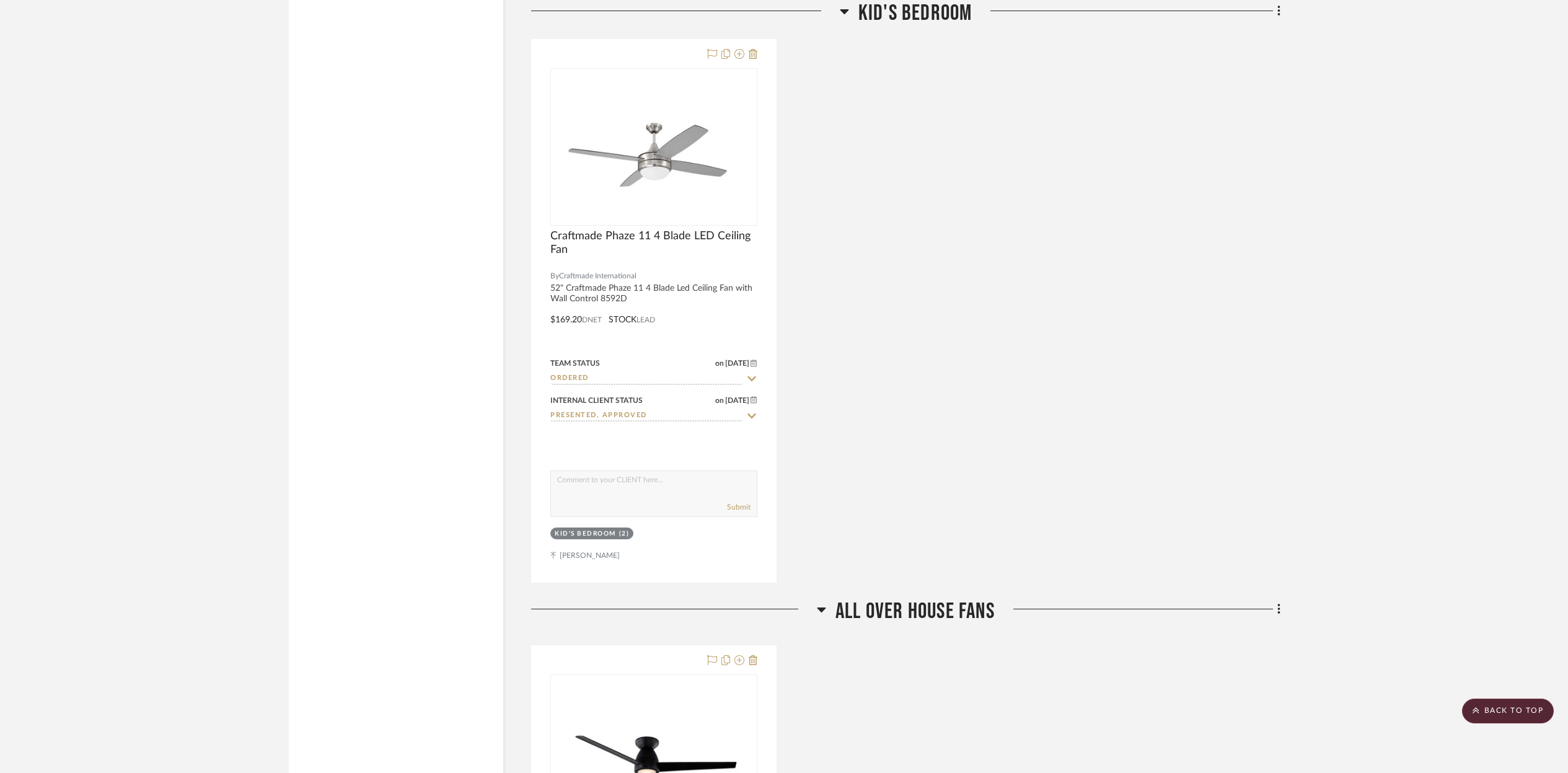
scroll to position [2066, 0]
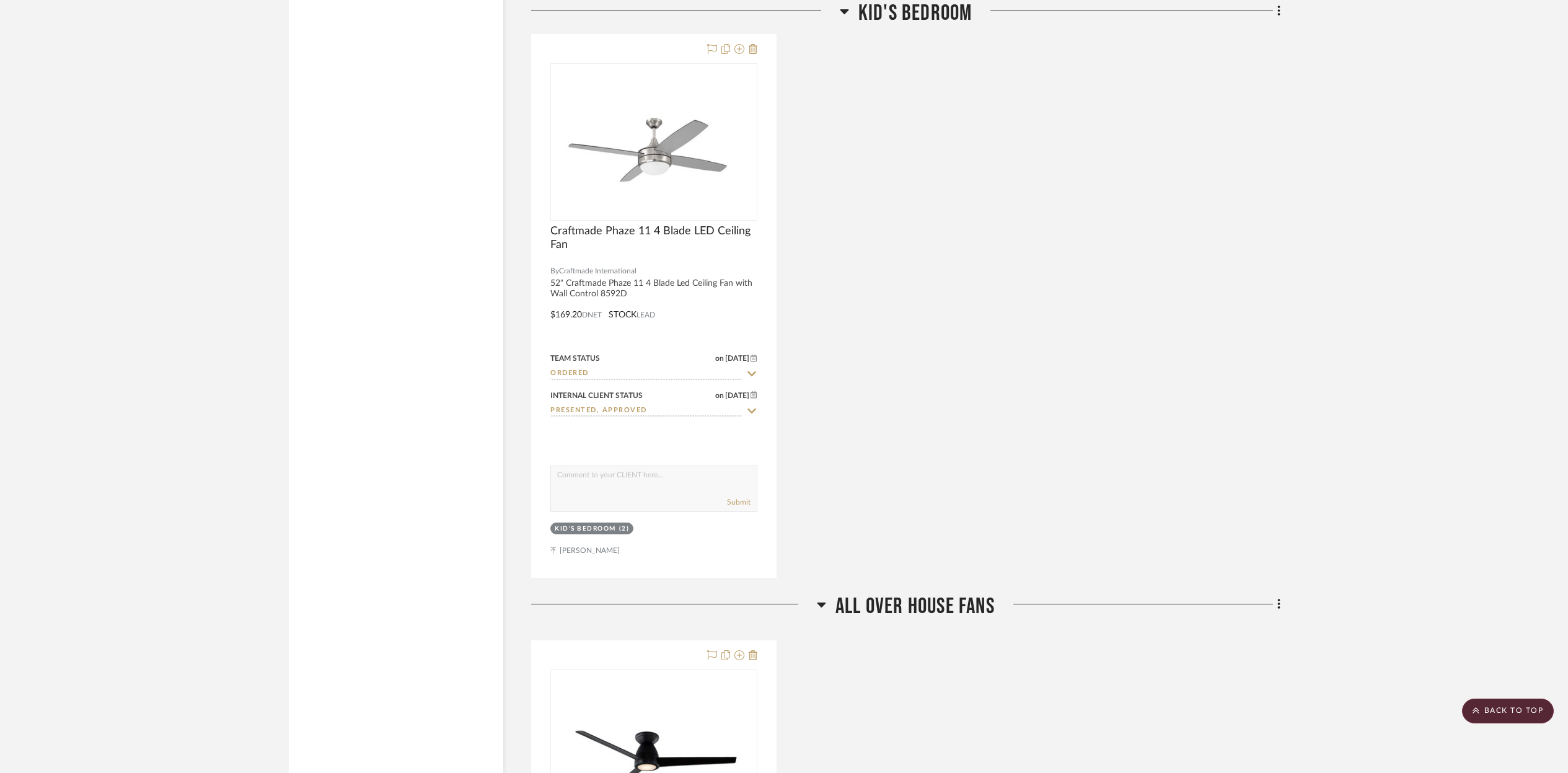
click at [700, 142] on img "0" at bounding box center [653, 142] width 187 height 155
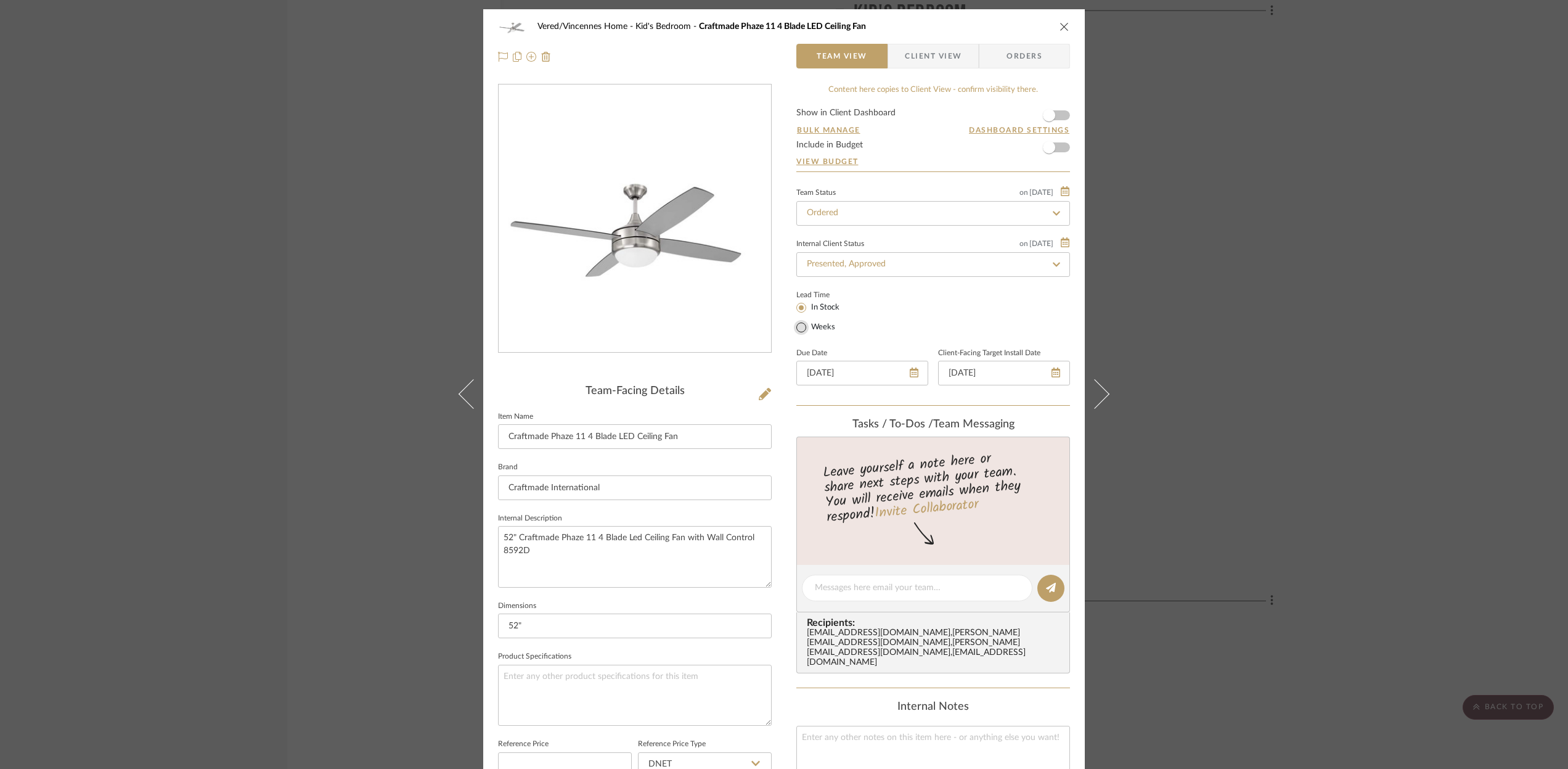
click at [798, 327] on input "Weeks" at bounding box center [801, 327] width 15 height 15
radio input "true"
click at [800, 312] on input "In Stock" at bounding box center [801, 307] width 15 height 15
radio input "true"
click at [1060, 28] on icon "close" at bounding box center [1064, 26] width 10 height 10
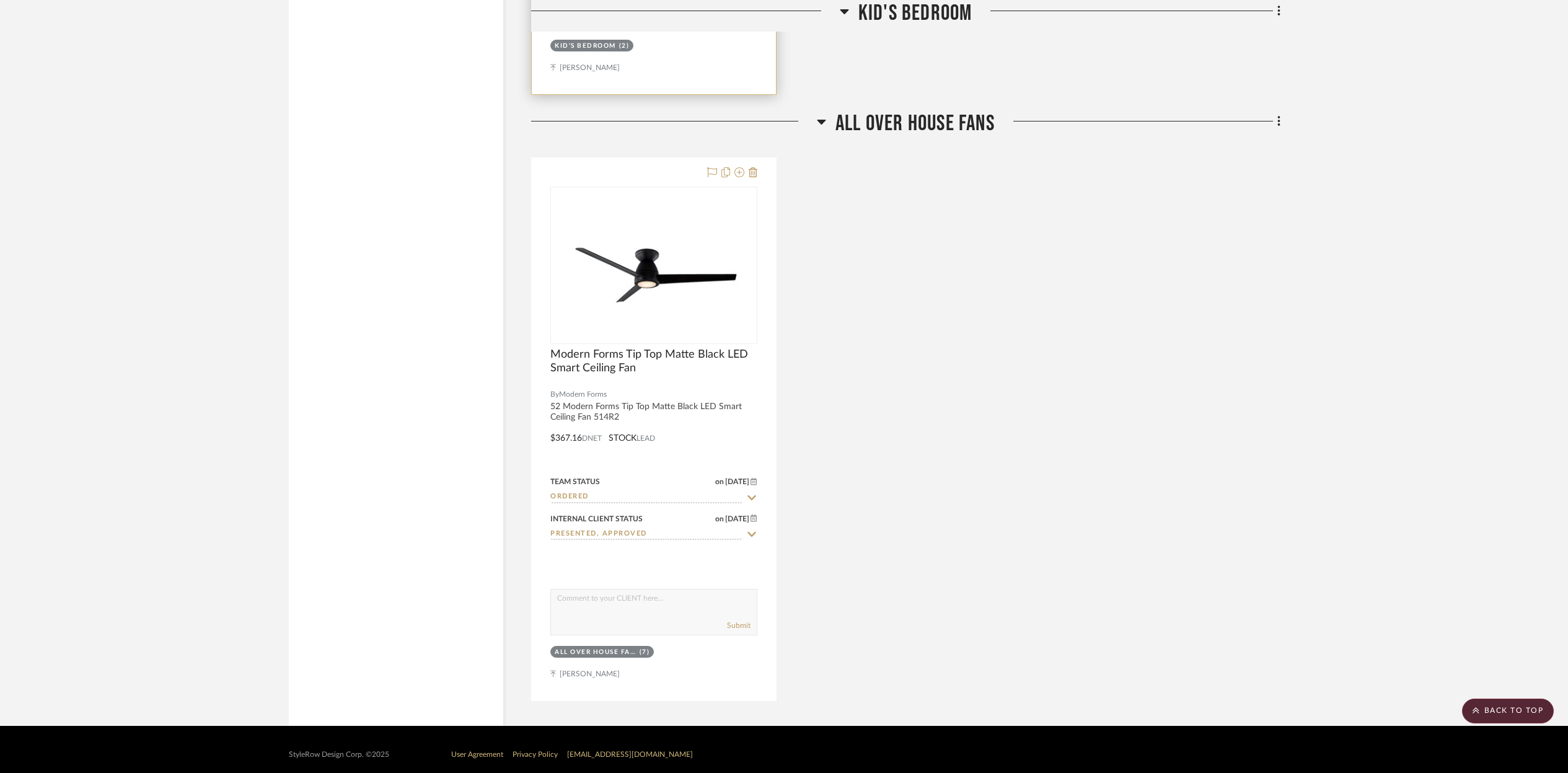
scroll to position [2555, 0]
